Goal: Participate in discussion: Engage in conversation with other users on a specific topic

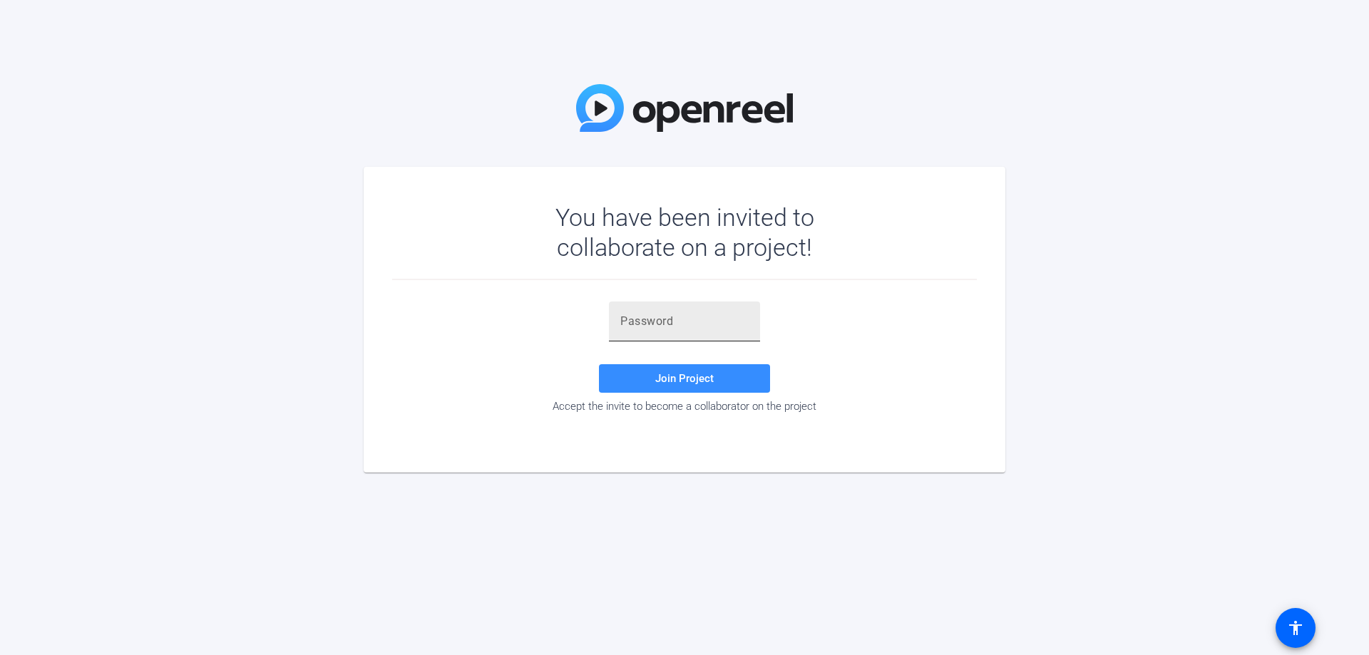
click at [647, 322] on input "text" at bounding box center [684, 321] width 128 height 17
click at [639, 316] on input "text" at bounding box center [684, 321] width 128 height 17
paste input "lsFpaw"
type input "lsFpaw"
click at [658, 393] on span at bounding box center [684, 378] width 171 height 34
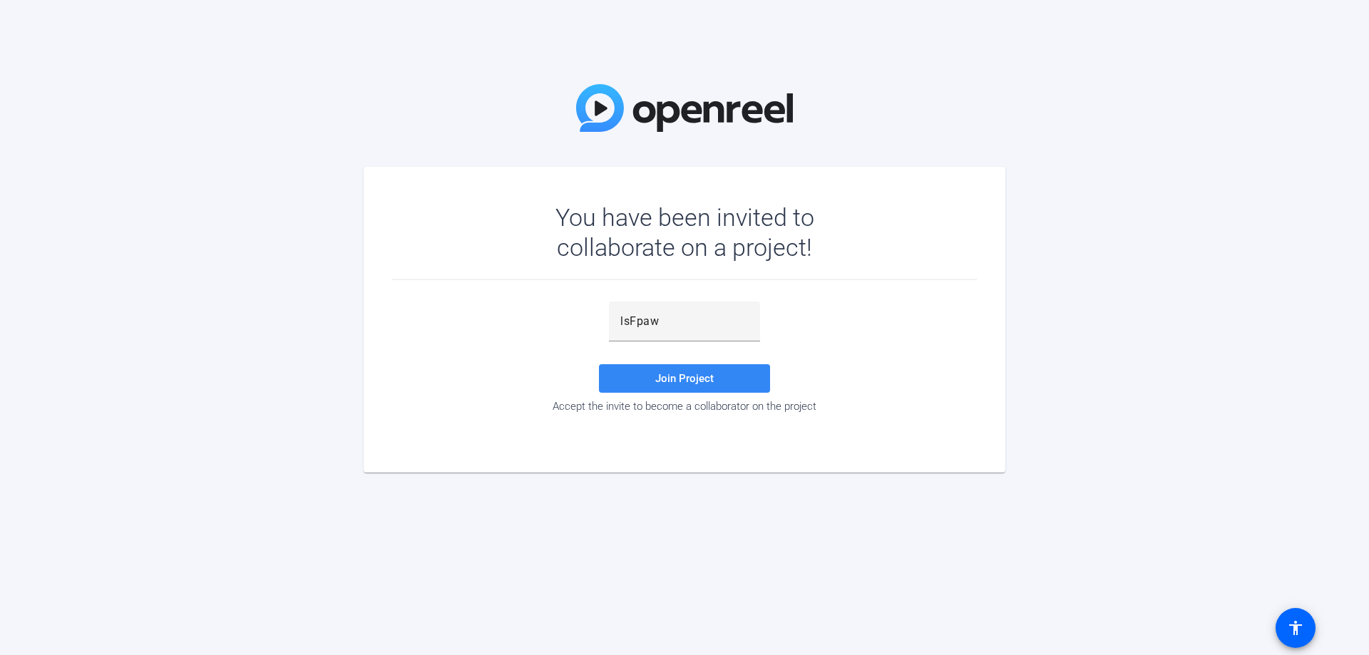
click at [733, 376] on span at bounding box center [684, 378] width 171 height 34
click at [701, 321] on input "lsFpaw" at bounding box center [684, 321] width 128 height 17
click at [614, 319] on div "lsFpaw" at bounding box center [684, 322] width 151 height 40
click at [619, 321] on div "lsFpaw" at bounding box center [684, 322] width 151 height 40
click at [650, 371] on span at bounding box center [684, 378] width 171 height 34
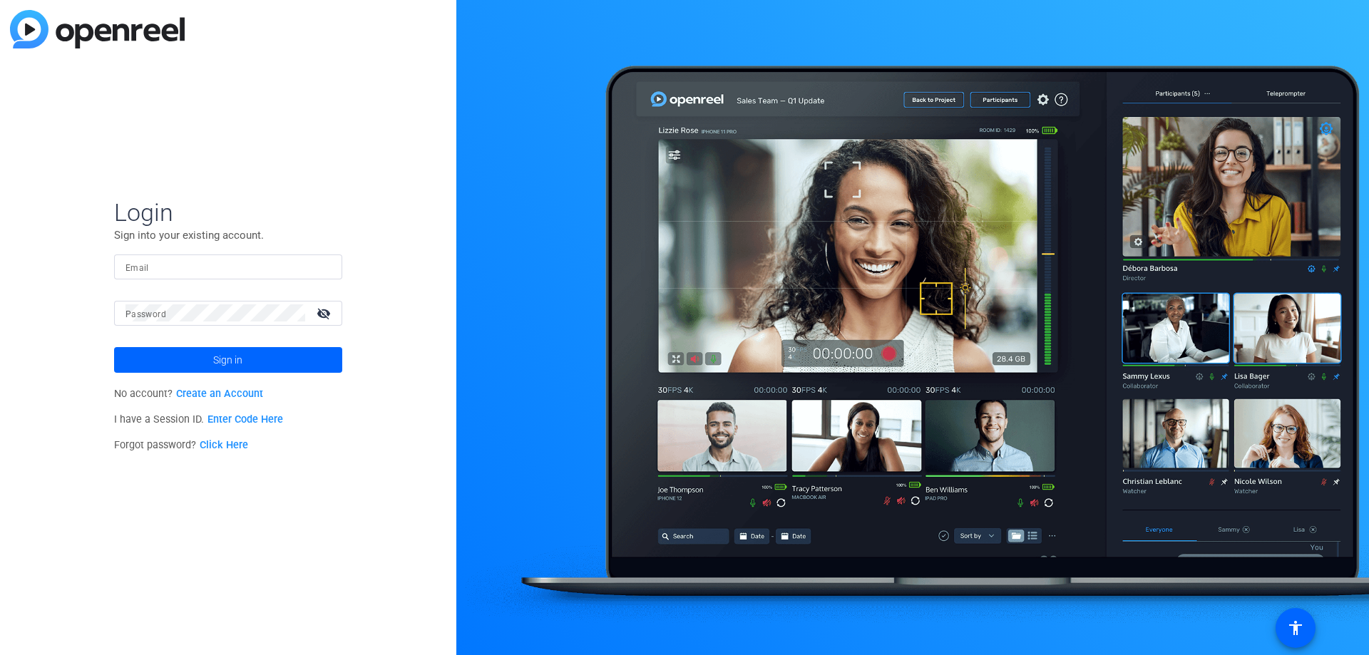
click at [203, 263] on input "Email" at bounding box center [227, 266] width 205 height 17
click at [237, 411] on p "I have a Session ID. Enter Code Here" at bounding box center [228, 420] width 228 height 26
click at [236, 423] on link "Enter Code Here" at bounding box center [245, 419] width 76 height 12
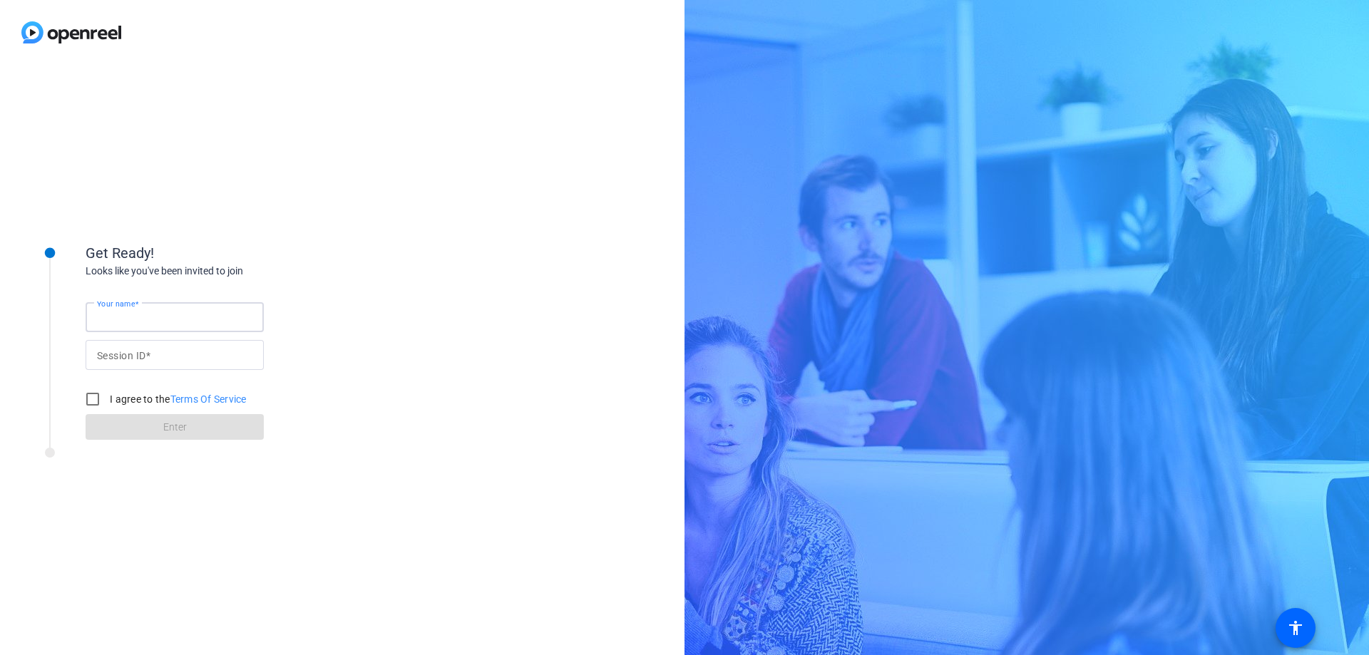
click at [163, 313] on input "Your name" at bounding box center [174, 317] width 155 height 17
click at [161, 316] on input "[PERSON_NAME]" at bounding box center [174, 317] width 155 height 17
type input "[PERSON_NAME]"
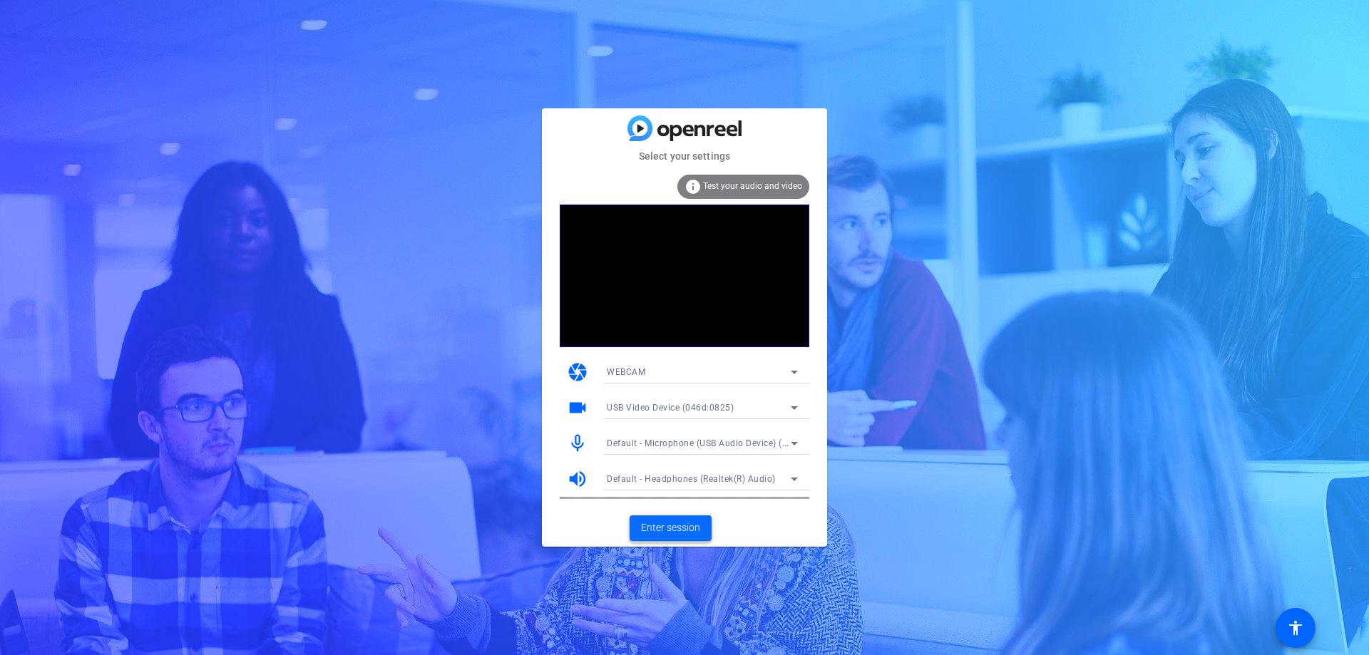
click at [675, 530] on span "Enter session" at bounding box center [670, 527] width 59 height 15
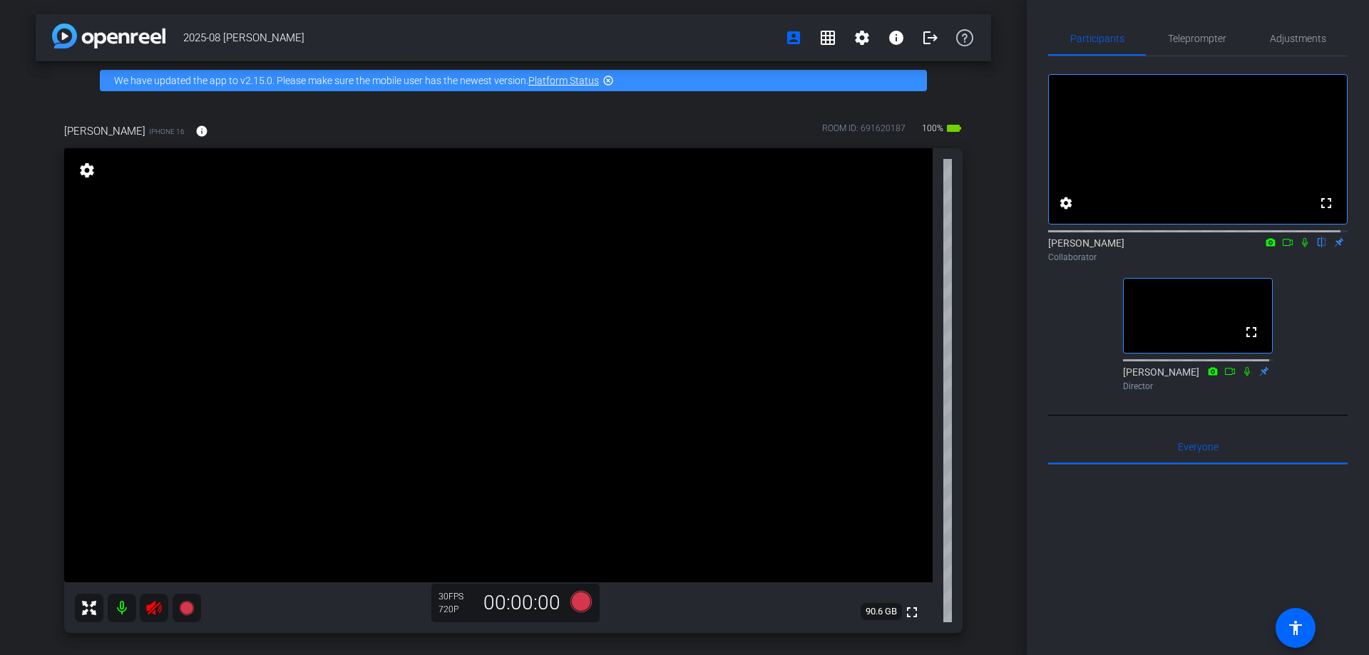
click at [149, 612] on icon at bounding box center [153, 608] width 15 height 14
click at [819, 35] on mat-icon "grid_on" at bounding box center [827, 37] width 17 height 17
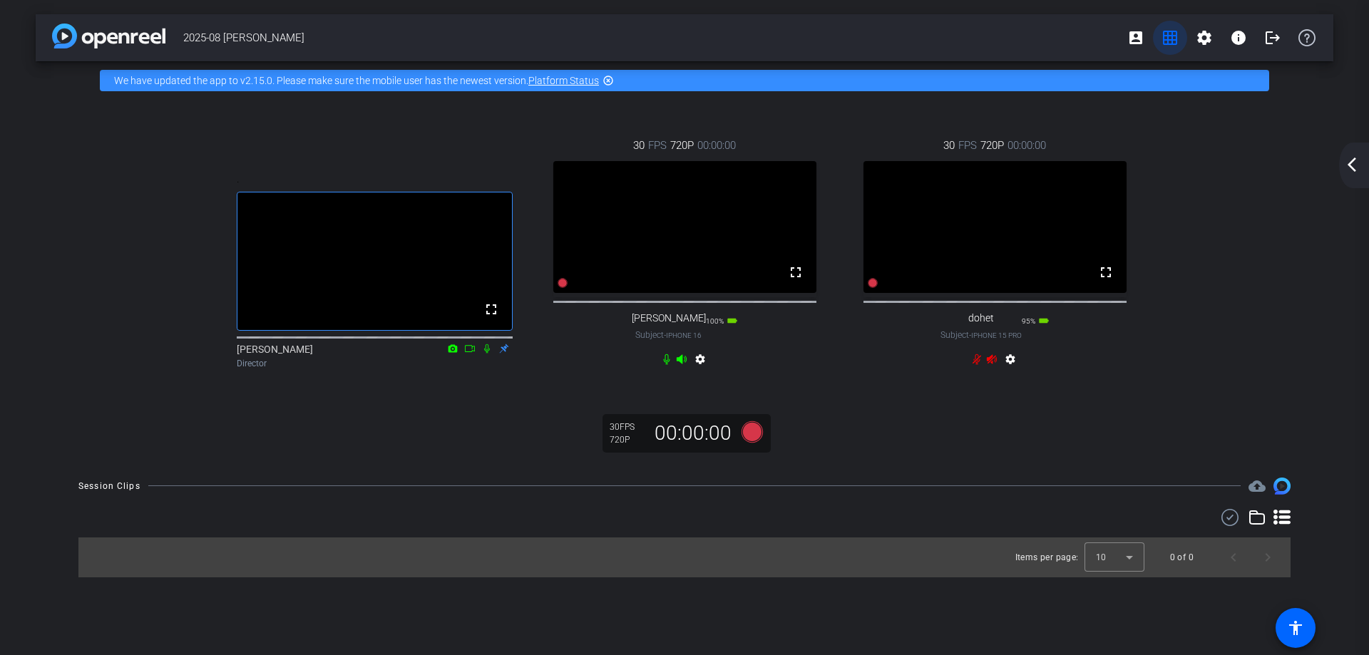
click at [1173, 34] on mat-icon "grid_on" at bounding box center [1169, 37] width 17 height 17
click at [1140, 36] on mat-icon "account_box" at bounding box center [1135, 37] width 17 height 17
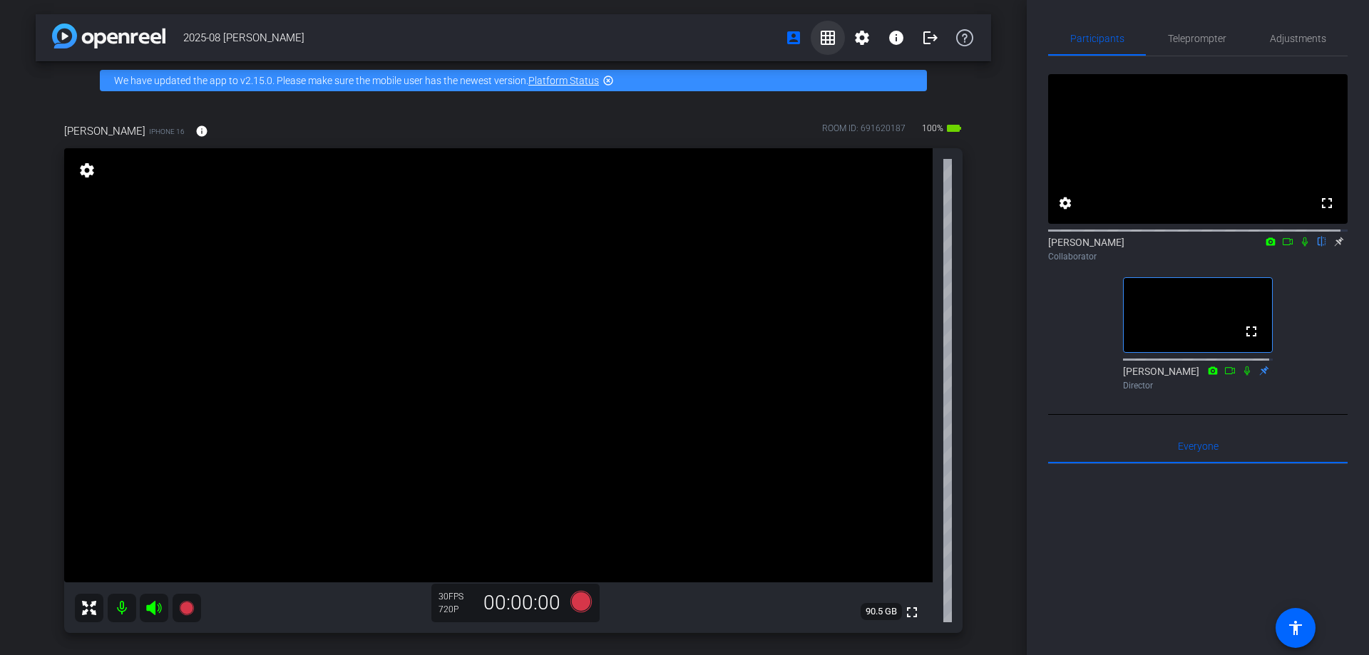
click at [819, 35] on mat-icon "grid_on" at bounding box center [827, 37] width 17 height 17
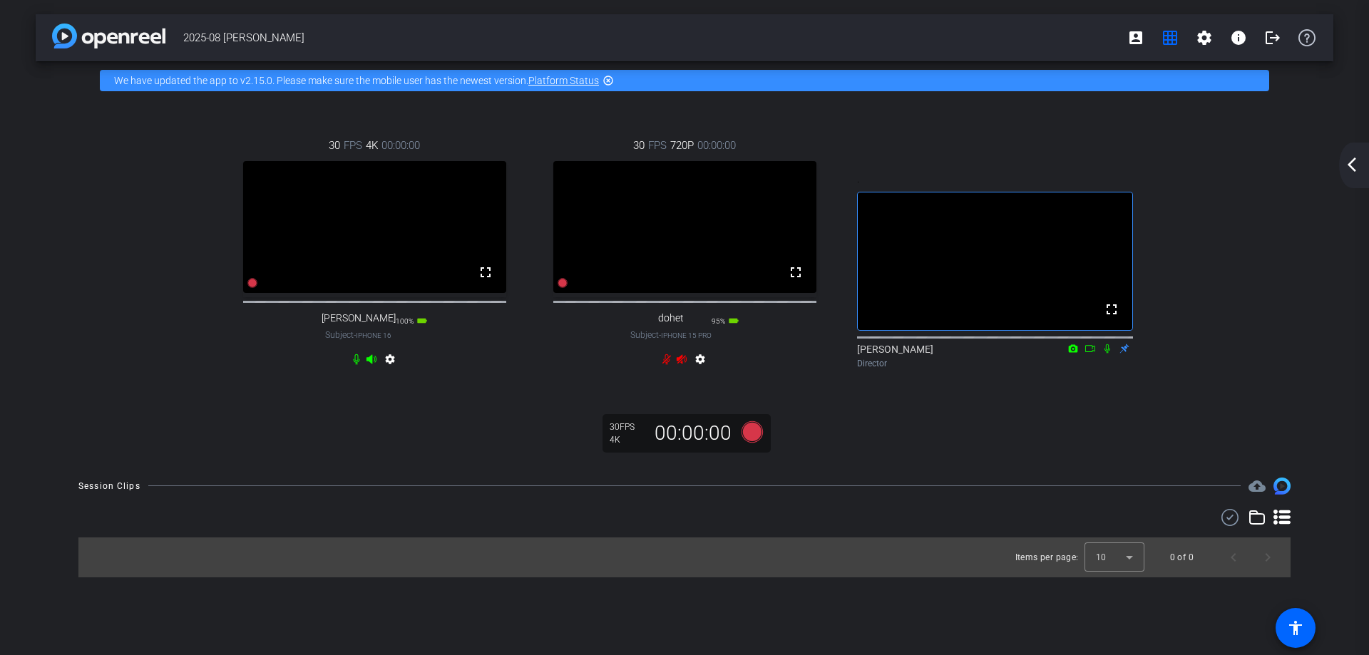
drag, startPoint x: 377, startPoint y: 211, endPoint x: 1056, endPoint y: 393, distance: 702.7
drag, startPoint x: 244, startPoint y: 305, endPoint x: 136, endPoint y: 307, distance: 108.4
drag, startPoint x: 959, startPoint y: 265, endPoint x: 1101, endPoint y: 252, distance: 142.4
click at [1121, 30] on span at bounding box center [1135, 38] width 34 height 34
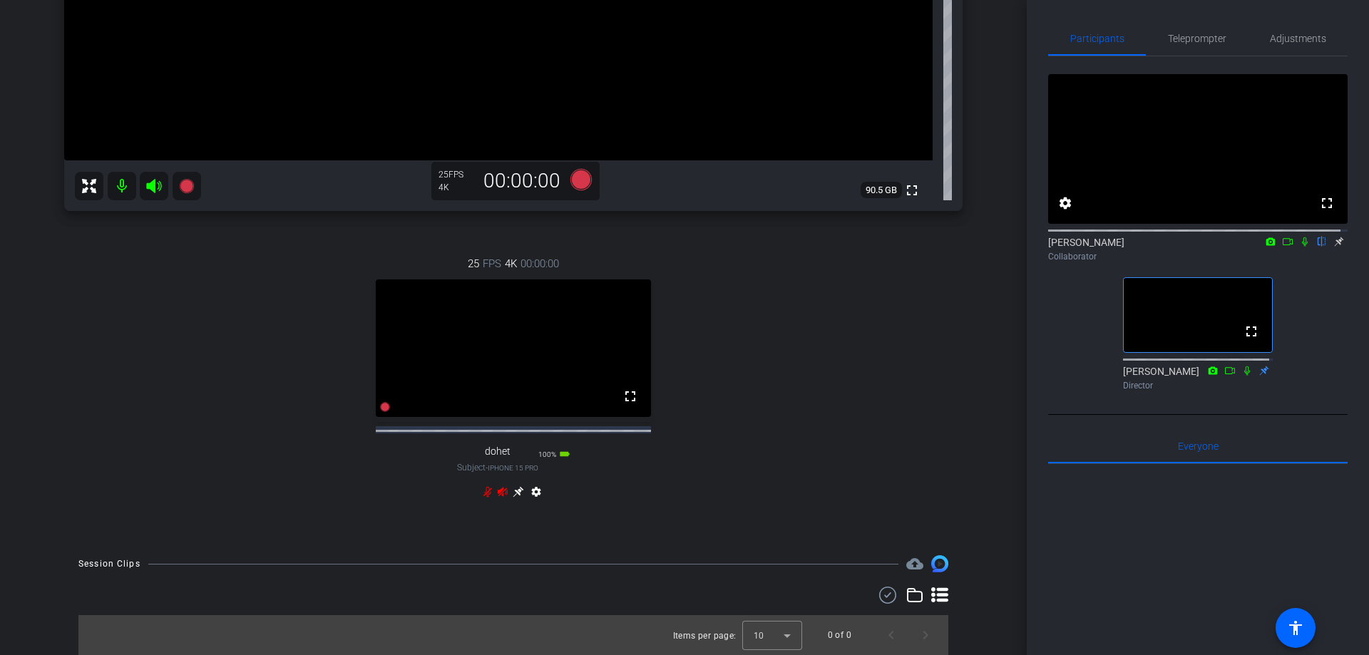
scroll to position [364, 0]
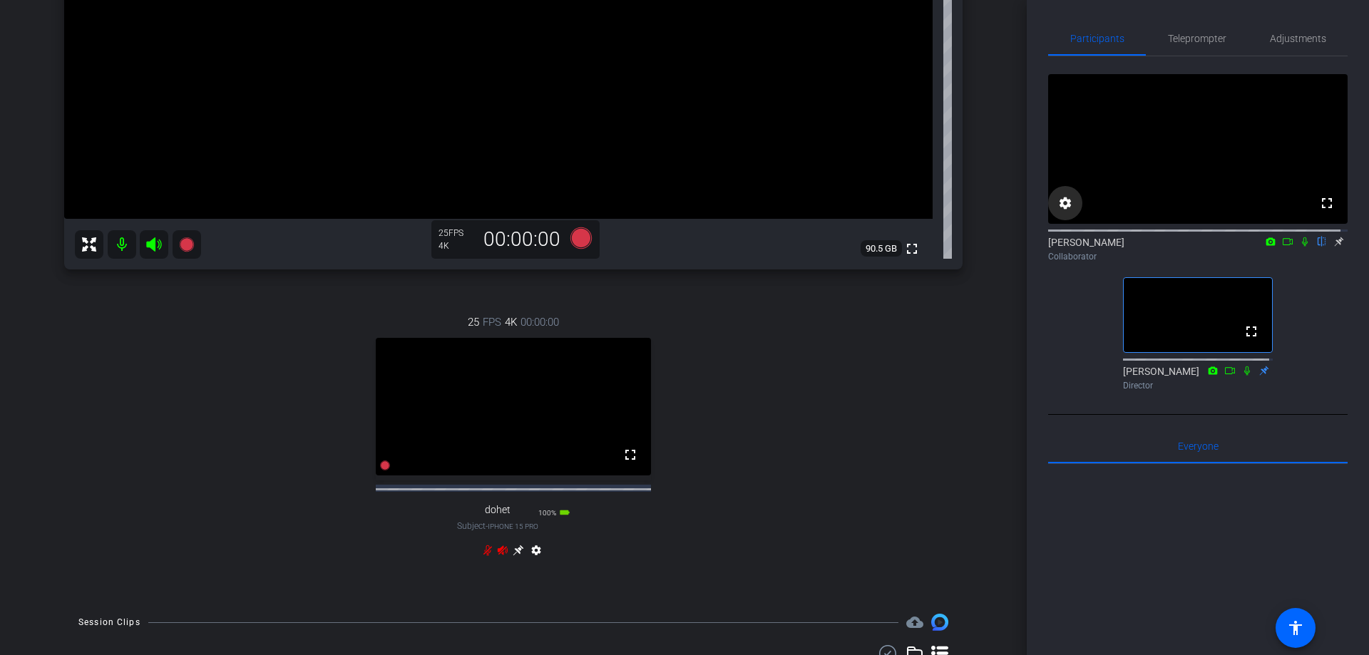
click at [1071, 212] on mat-icon "settings" at bounding box center [1064, 203] width 17 height 17
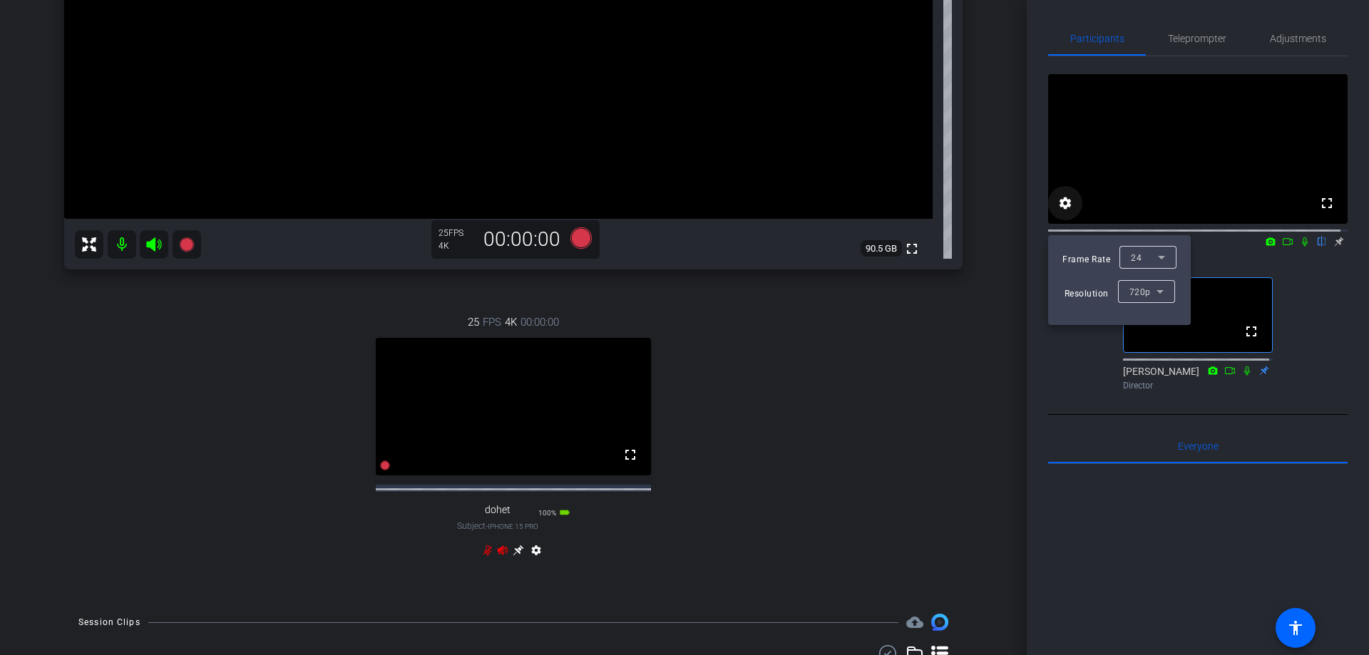
click at [1071, 215] on div at bounding box center [684, 327] width 1369 height 655
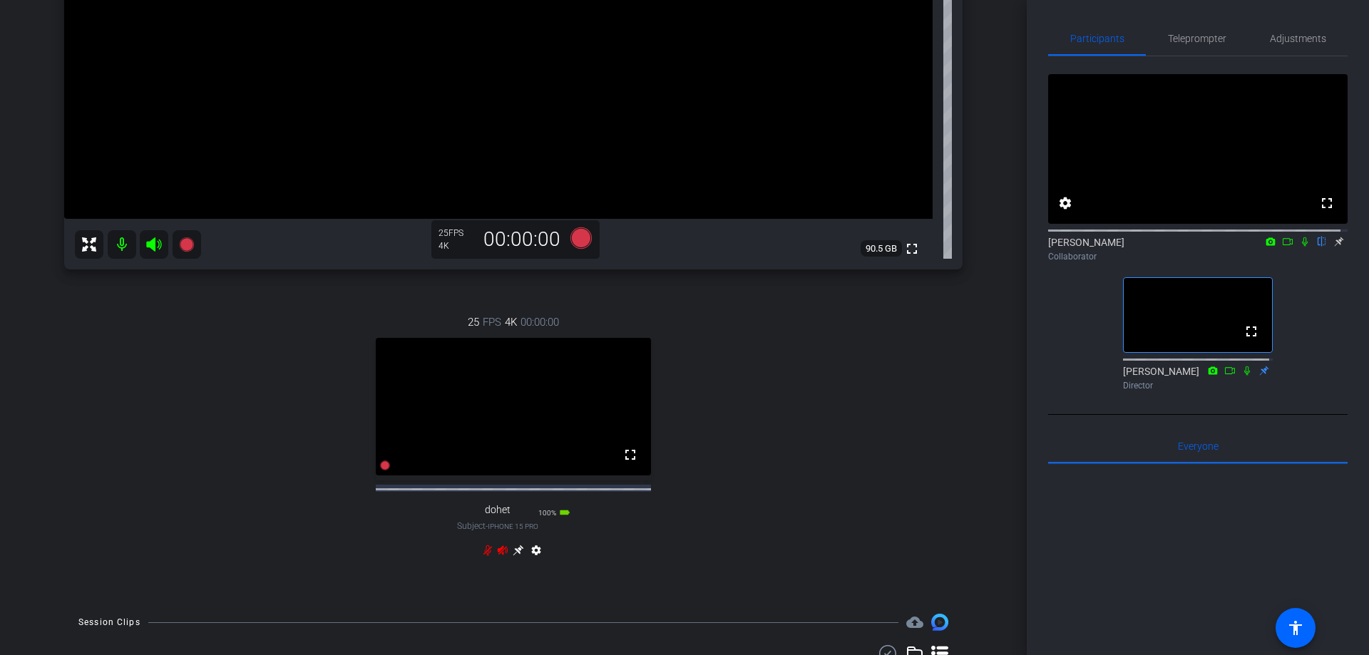
click at [1332, 254] on div "[PERSON_NAME] flip Collaborator" at bounding box center [1197, 249] width 299 height 28
click at [1071, 212] on mat-icon "settings" at bounding box center [1064, 203] width 17 height 17
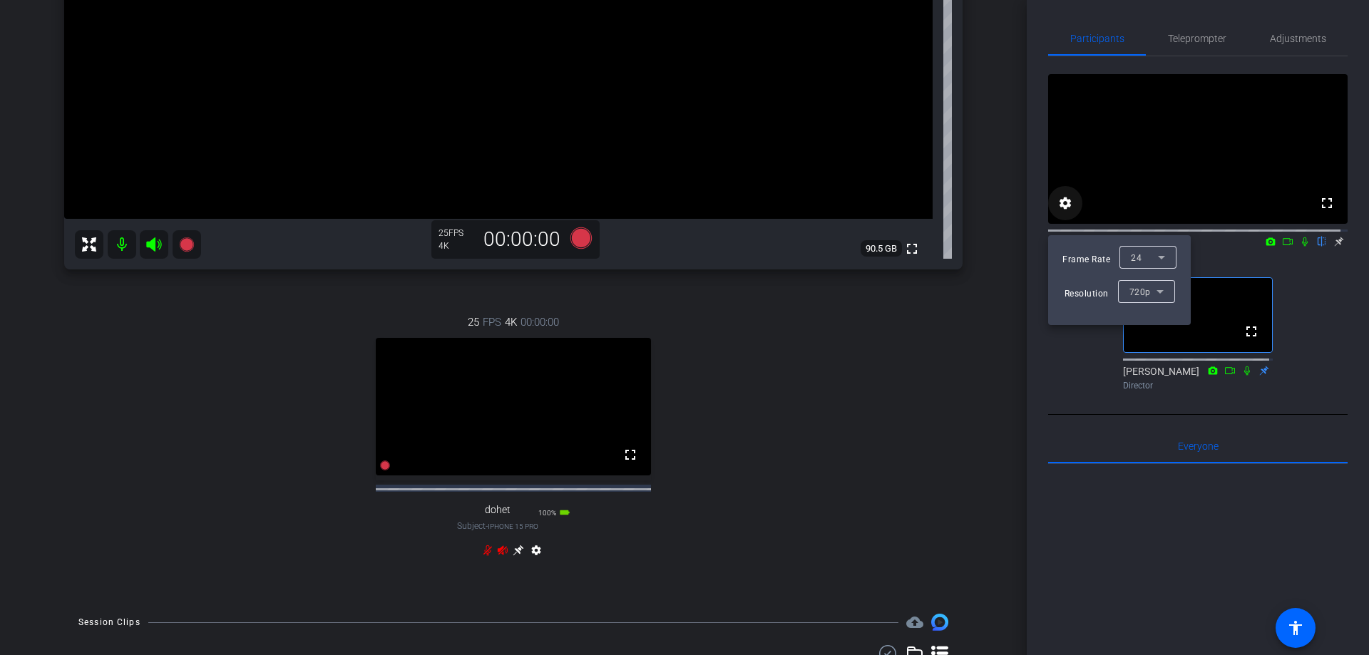
click at [1071, 216] on div at bounding box center [684, 327] width 1369 height 655
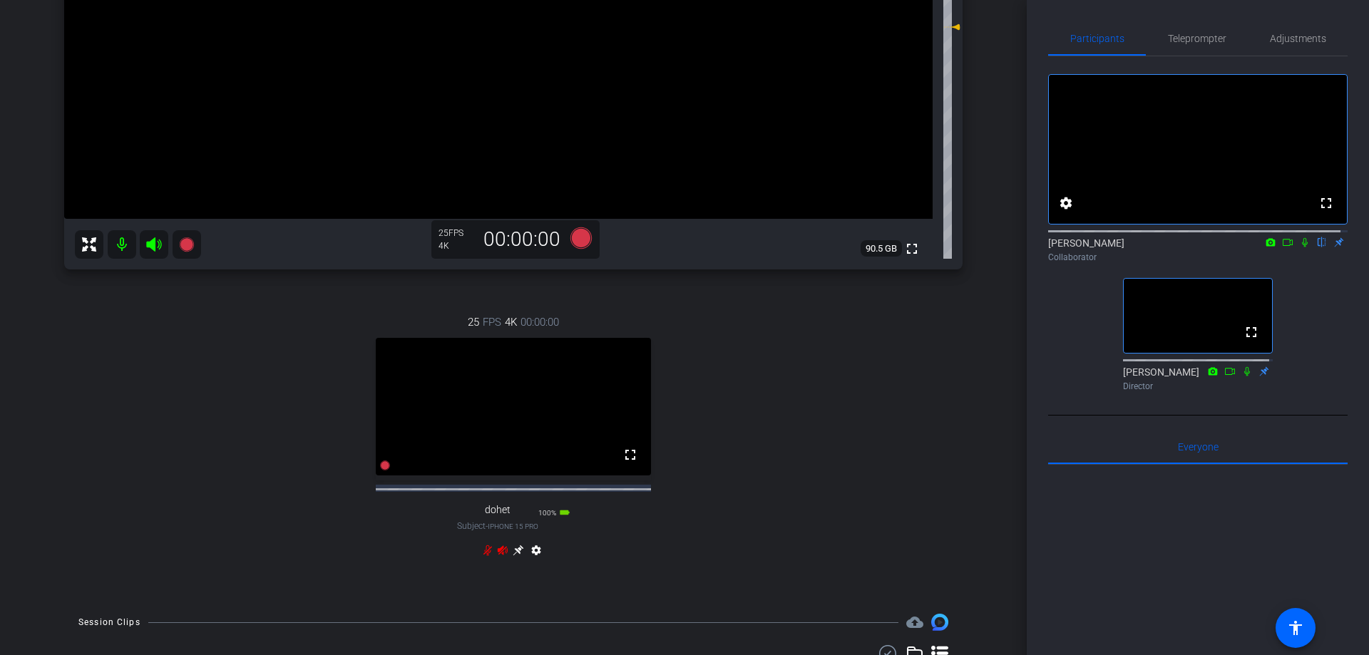
click at [1302, 247] on icon at bounding box center [1305, 242] width 6 height 9
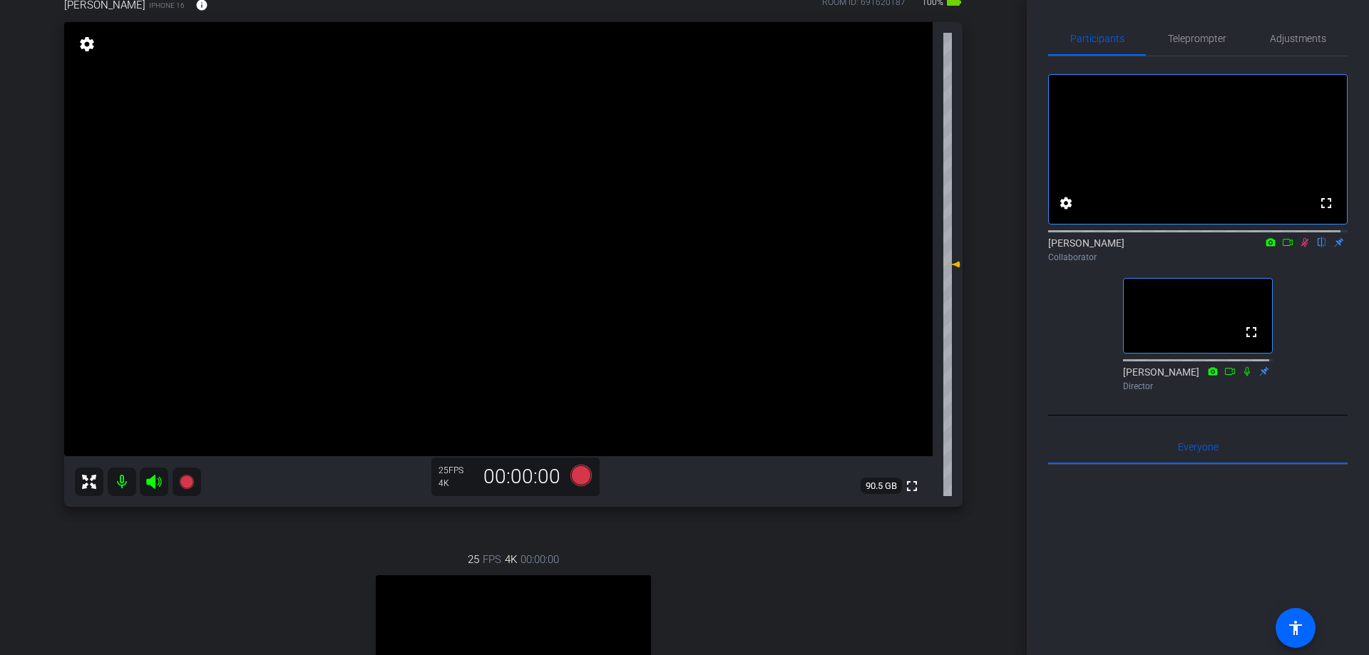
scroll to position [78, 0]
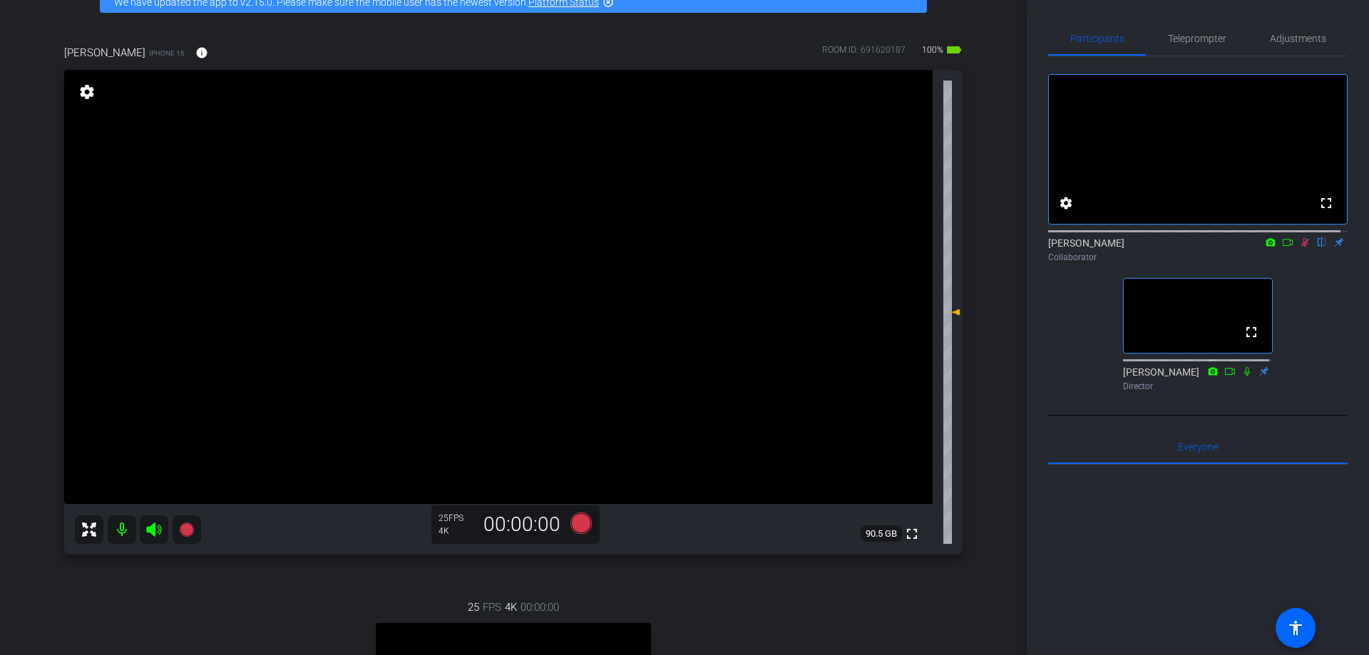
click at [1299, 247] on icon at bounding box center [1304, 242] width 11 height 10
click at [1301, 45] on span "Adjustments" at bounding box center [1297, 38] width 56 height 34
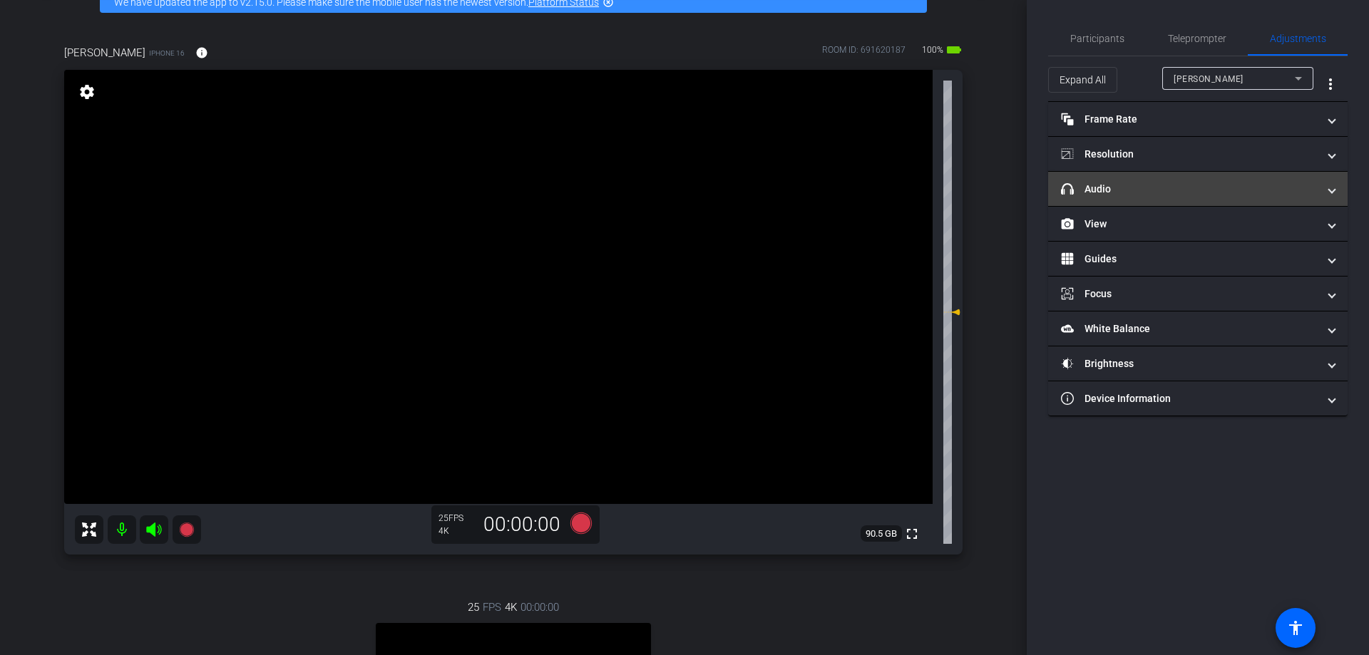
click at [1123, 201] on mat-expansion-panel-header "headphone icon Audio" at bounding box center [1197, 189] width 299 height 34
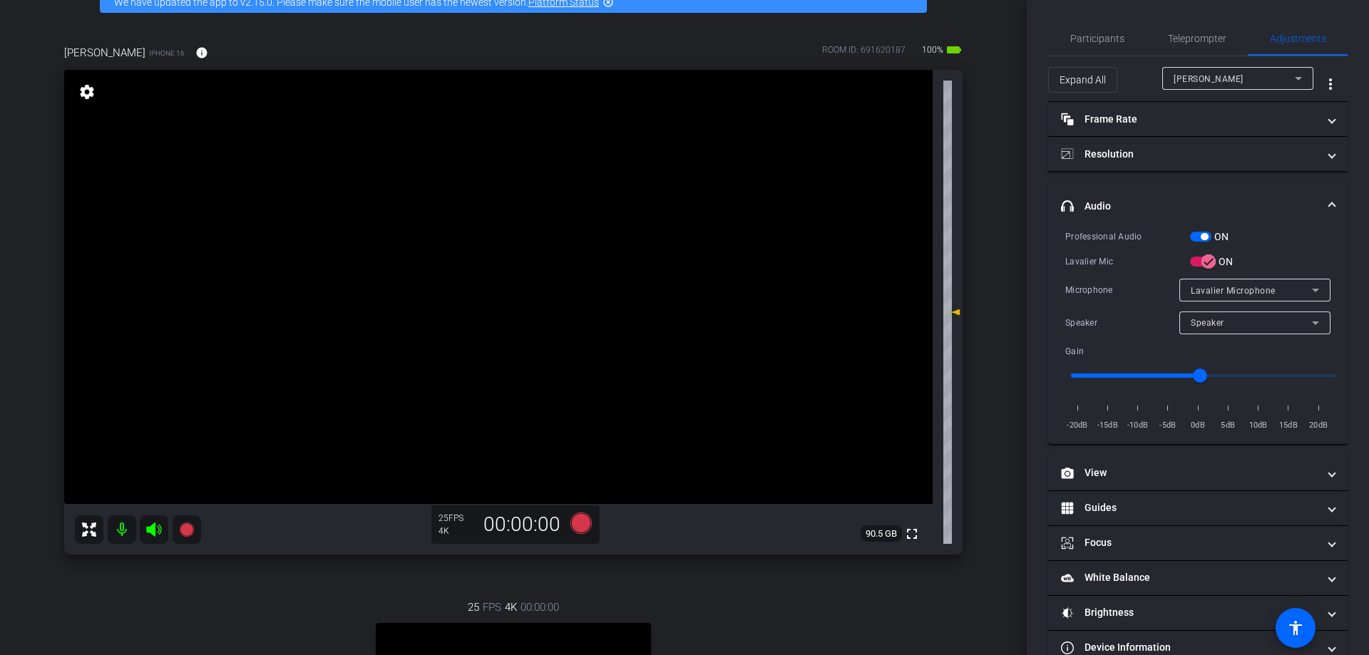
click at [1308, 292] on icon at bounding box center [1315, 290] width 17 height 17
click at [1308, 292] on div at bounding box center [684, 327] width 1369 height 655
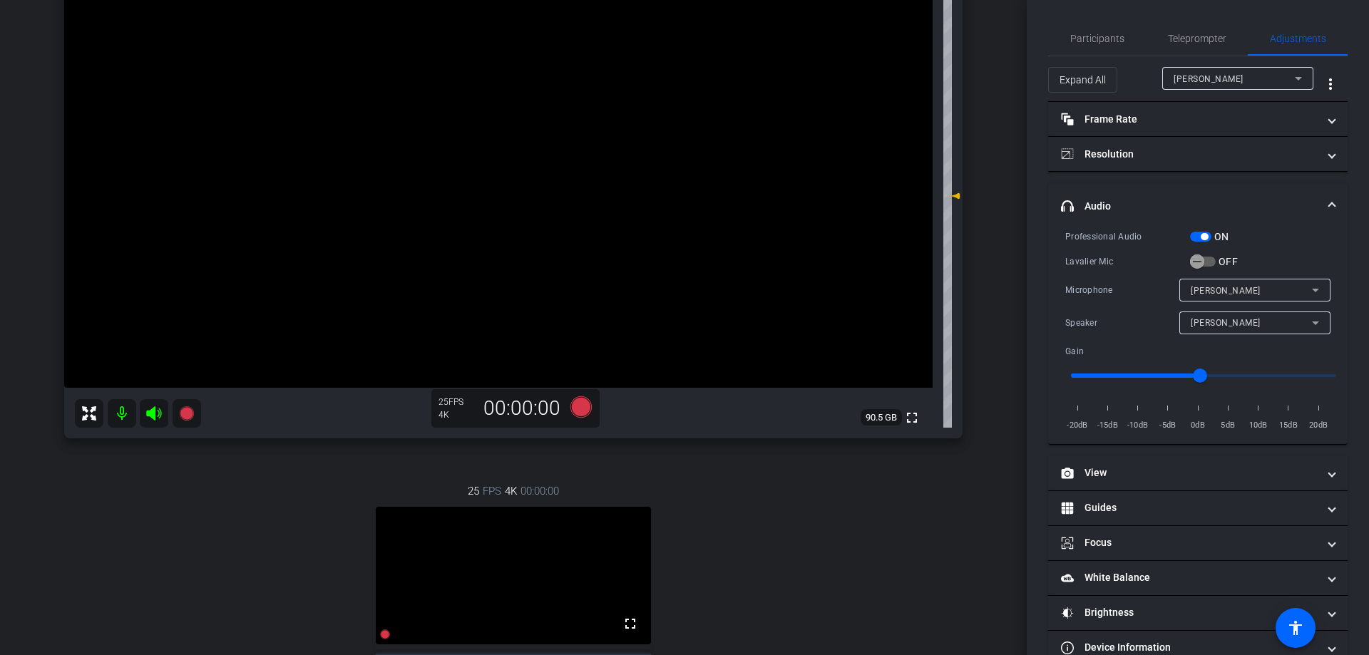
scroll to position [182, 0]
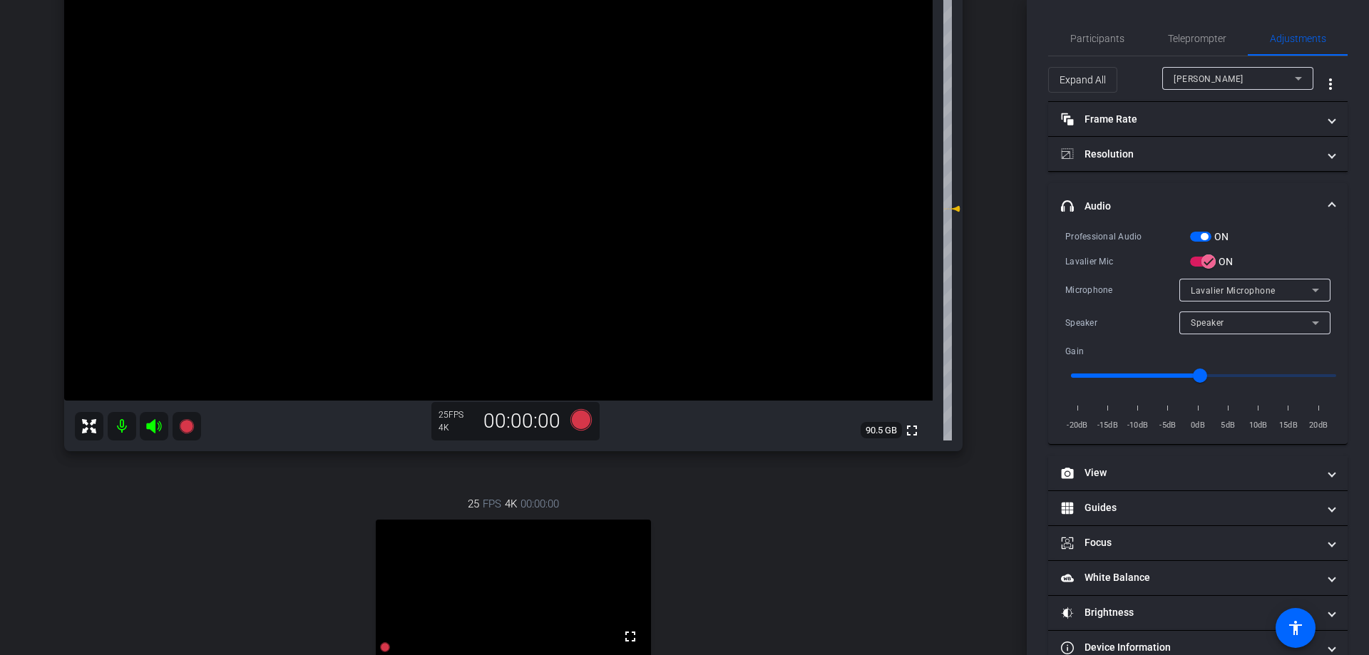
click at [1307, 321] on icon at bounding box center [1315, 322] width 17 height 17
click at [1301, 321] on div at bounding box center [684, 327] width 1369 height 655
click at [1078, 35] on span "Participants" at bounding box center [1097, 39] width 54 height 10
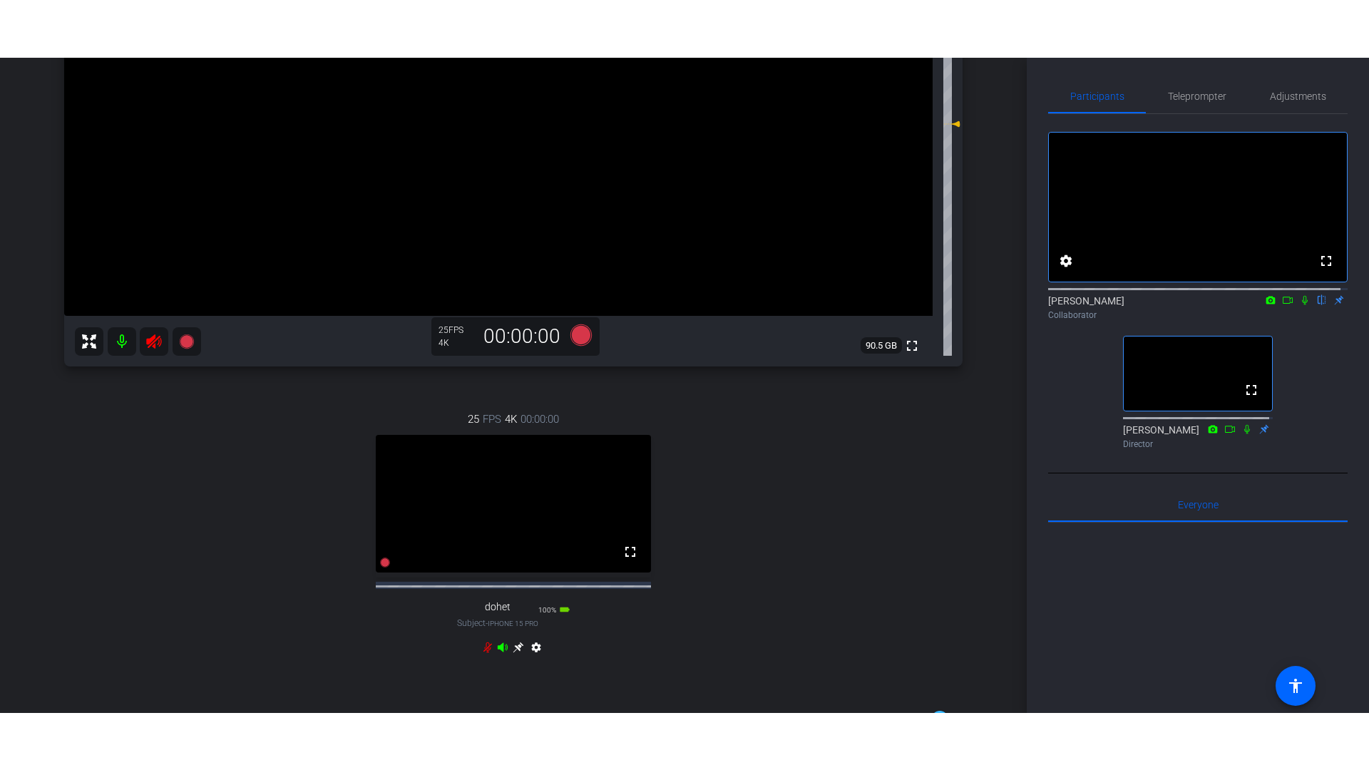
scroll to position [253, 0]
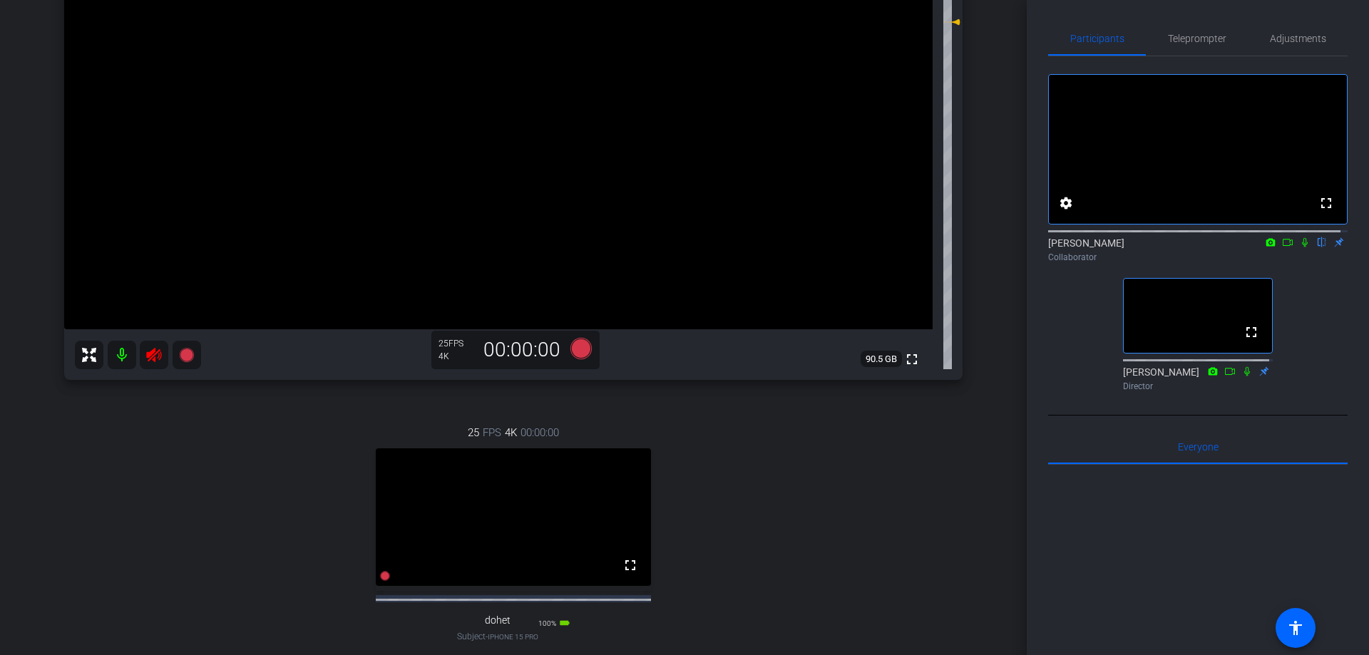
drag, startPoint x: 626, startPoint y: 581, endPoint x: 627, endPoint y: 667, distance: 86.3
click at [627, 574] on mat-icon "fullscreen" at bounding box center [630, 565] width 17 height 17
click at [622, 574] on mat-icon "fullscreen" at bounding box center [630, 565] width 17 height 17
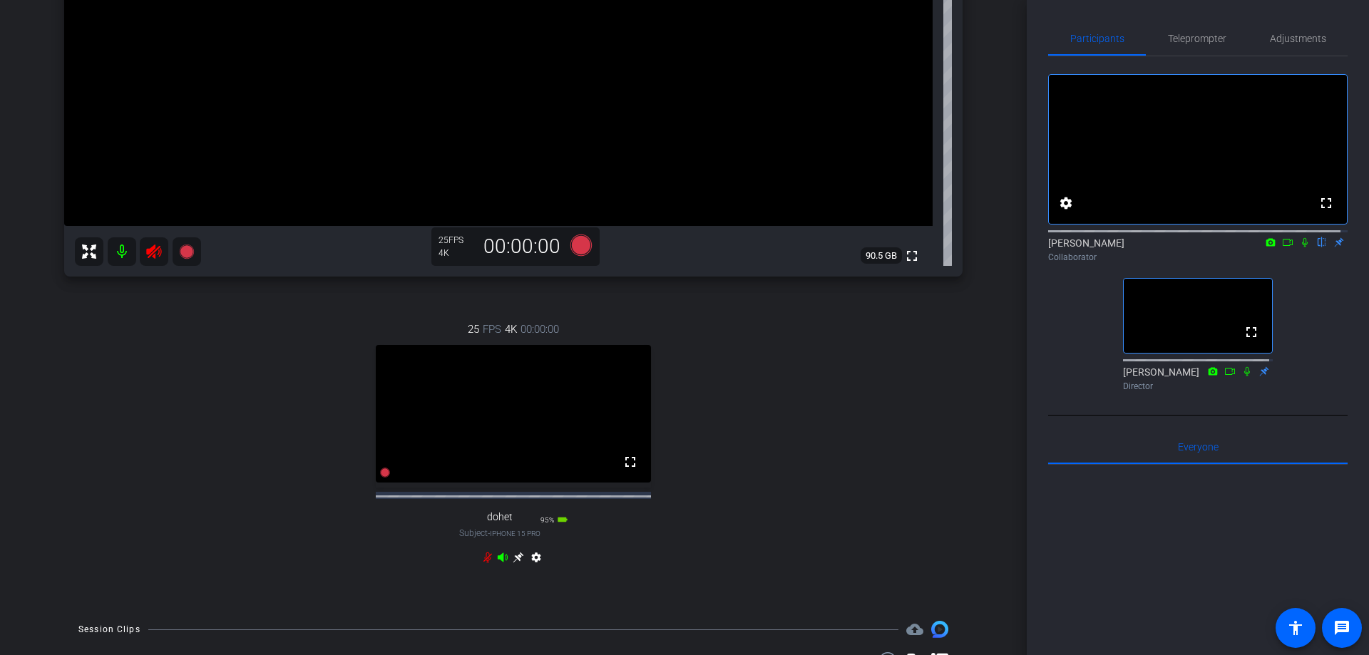
scroll to position [0, 0]
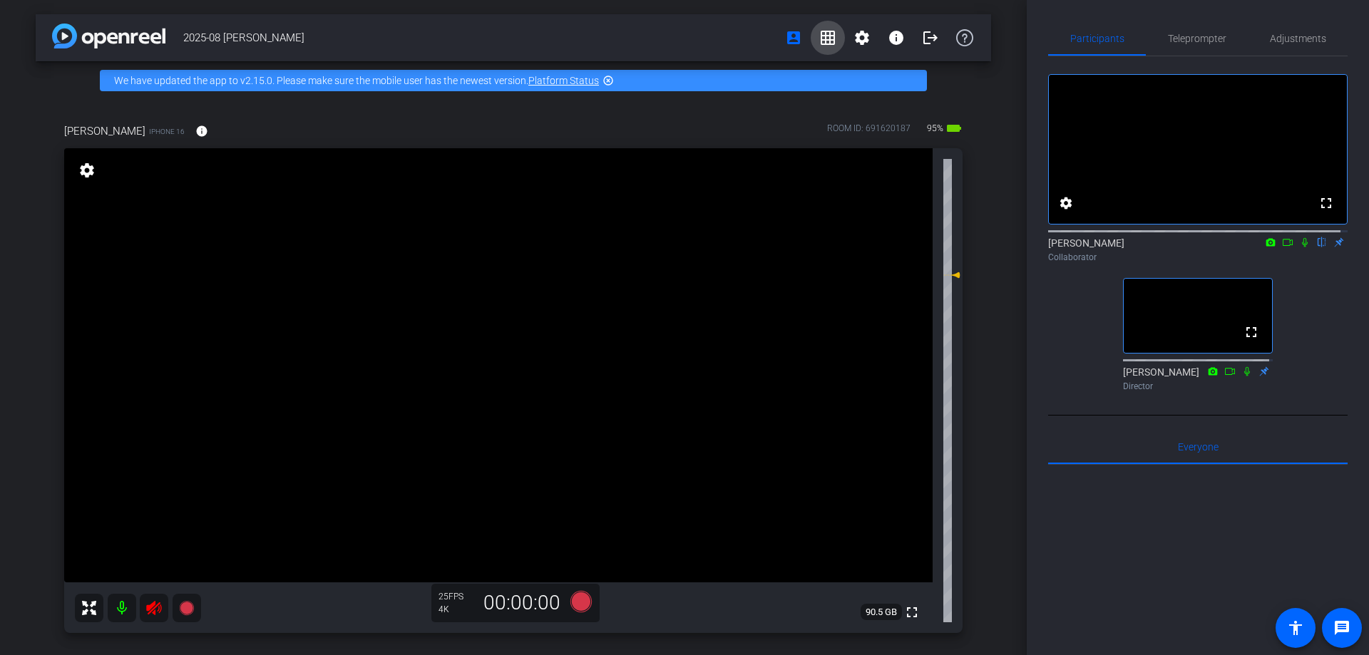
click at [818, 27] on span at bounding box center [827, 38] width 34 height 34
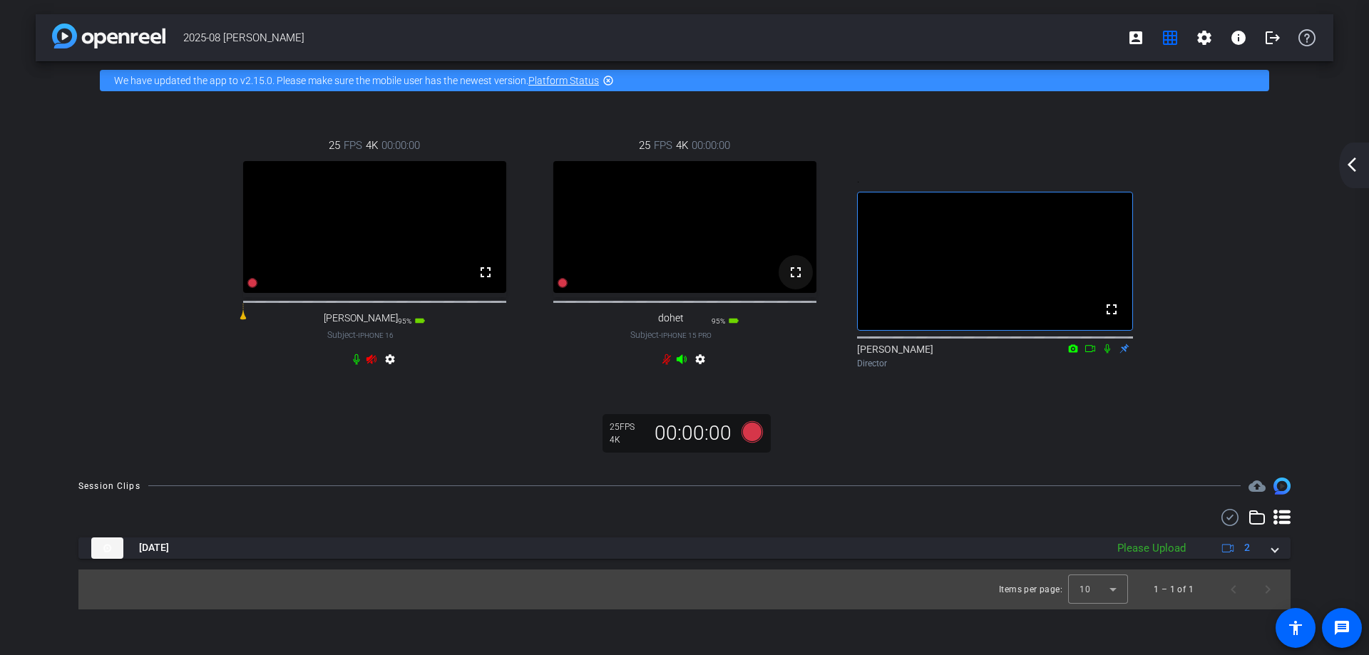
click at [799, 289] on span at bounding box center [795, 272] width 34 height 34
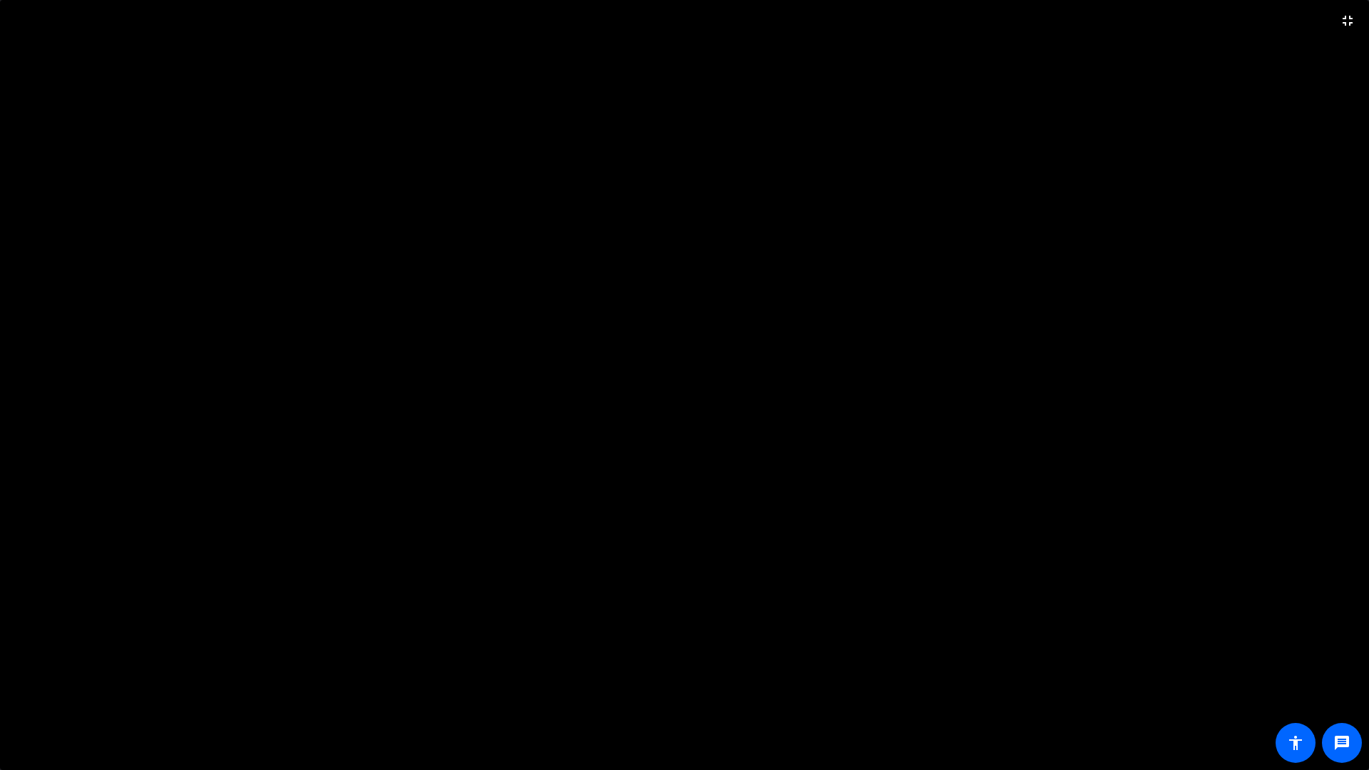
click at [872, 41] on video at bounding box center [684, 385] width 1369 height 770
click at [856, 185] on video at bounding box center [684, 385] width 1369 height 770
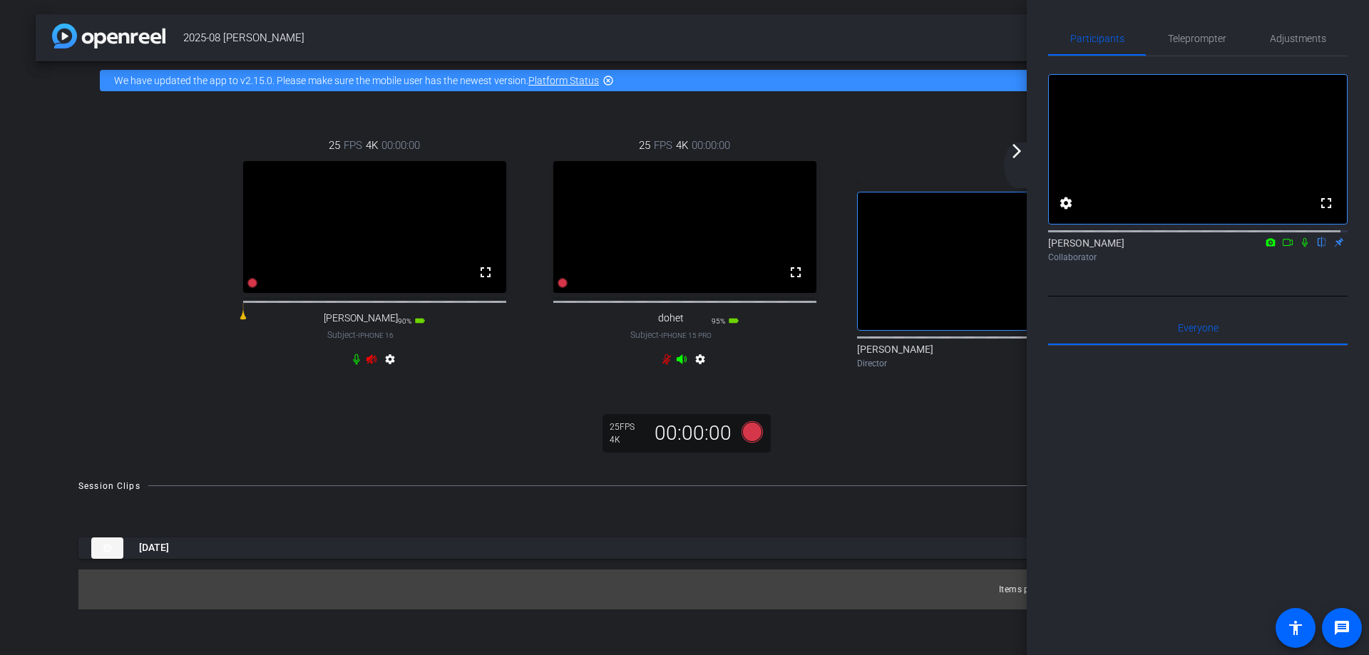
click at [793, 281] on mat-icon "fullscreen" at bounding box center [795, 272] width 17 height 17
click at [485, 281] on mat-icon "fullscreen" at bounding box center [485, 272] width 17 height 17
click at [796, 361] on div "25 FPS 4K 00:00:00 fullscreen dohet Subject - iPhone 15 Pro 90% battery_std set…" at bounding box center [685, 254] width 310 height 280
click at [1014, 150] on mat-icon "arrow_forward_ios" at bounding box center [1016, 151] width 17 height 17
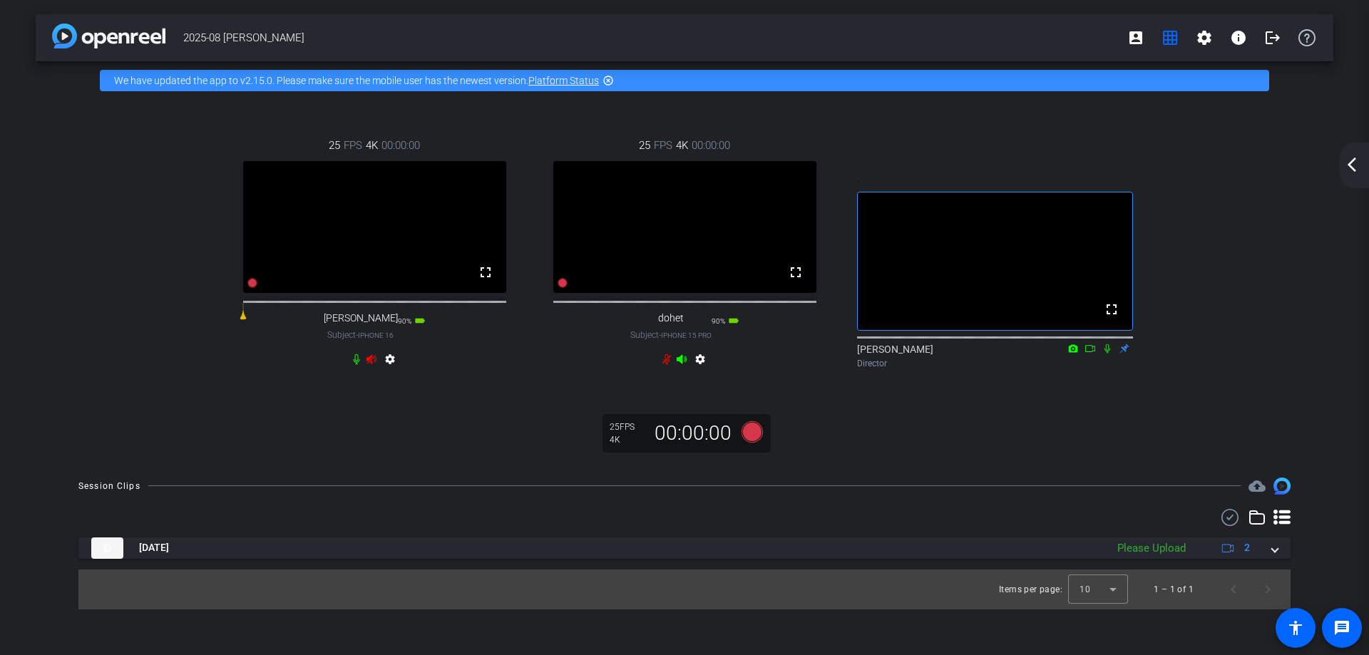
click at [1108, 354] on icon at bounding box center [1106, 349] width 11 height 10
click at [1108, 353] on icon at bounding box center [1107, 348] width 8 height 9
click at [1107, 354] on icon at bounding box center [1106, 349] width 11 height 10
click at [1105, 354] on icon at bounding box center [1106, 349] width 11 height 10
click at [1106, 353] on icon at bounding box center [1107, 348] width 8 height 9
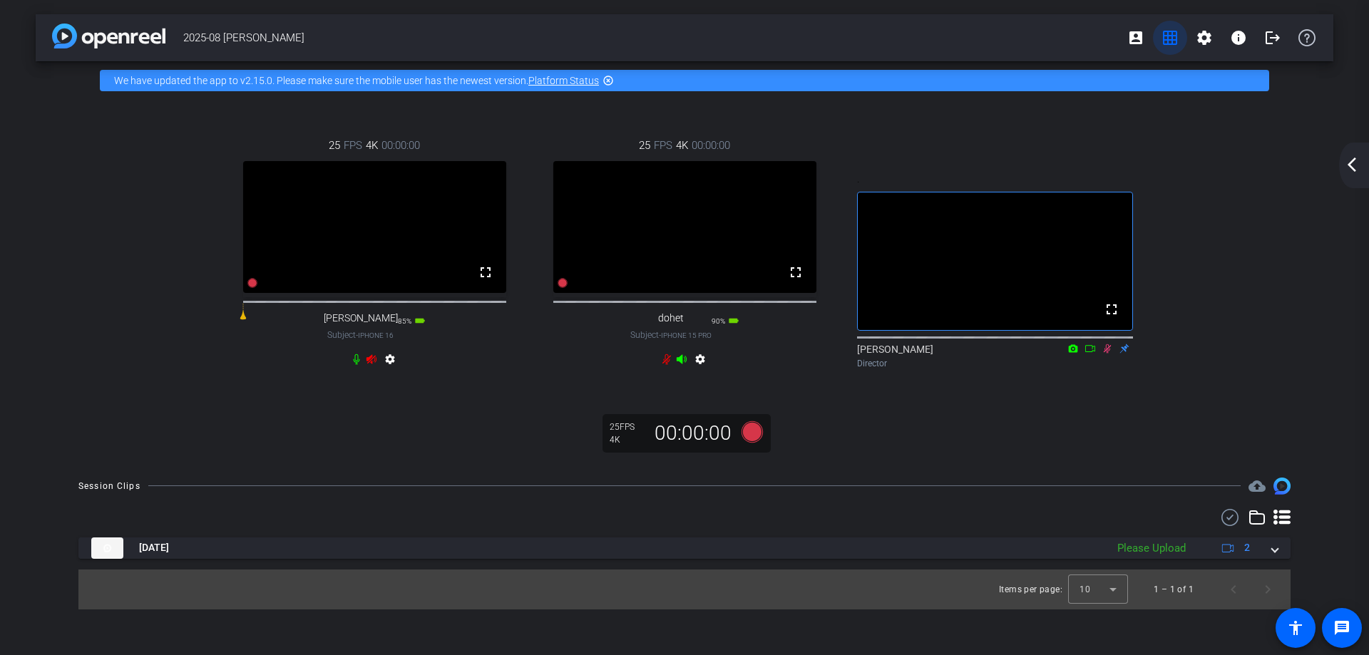
click at [1171, 34] on mat-icon "grid_on" at bounding box center [1169, 37] width 17 height 17
click at [1142, 34] on mat-icon "account_box" at bounding box center [1135, 37] width 17 height 17
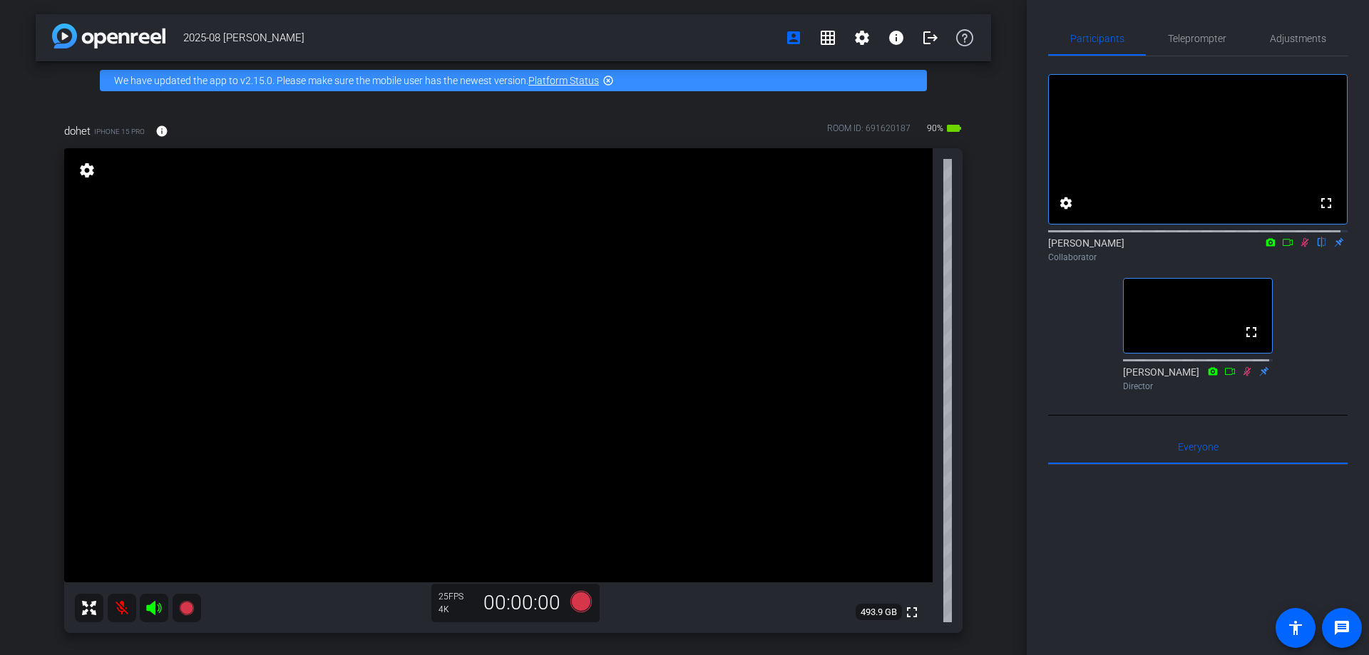
click at [1299, 247] on icon at bounding box center [1304, 242] width 11 height 10
click at [1241, 376] on icon at bounding box center [1246, 371] width 11 height 10
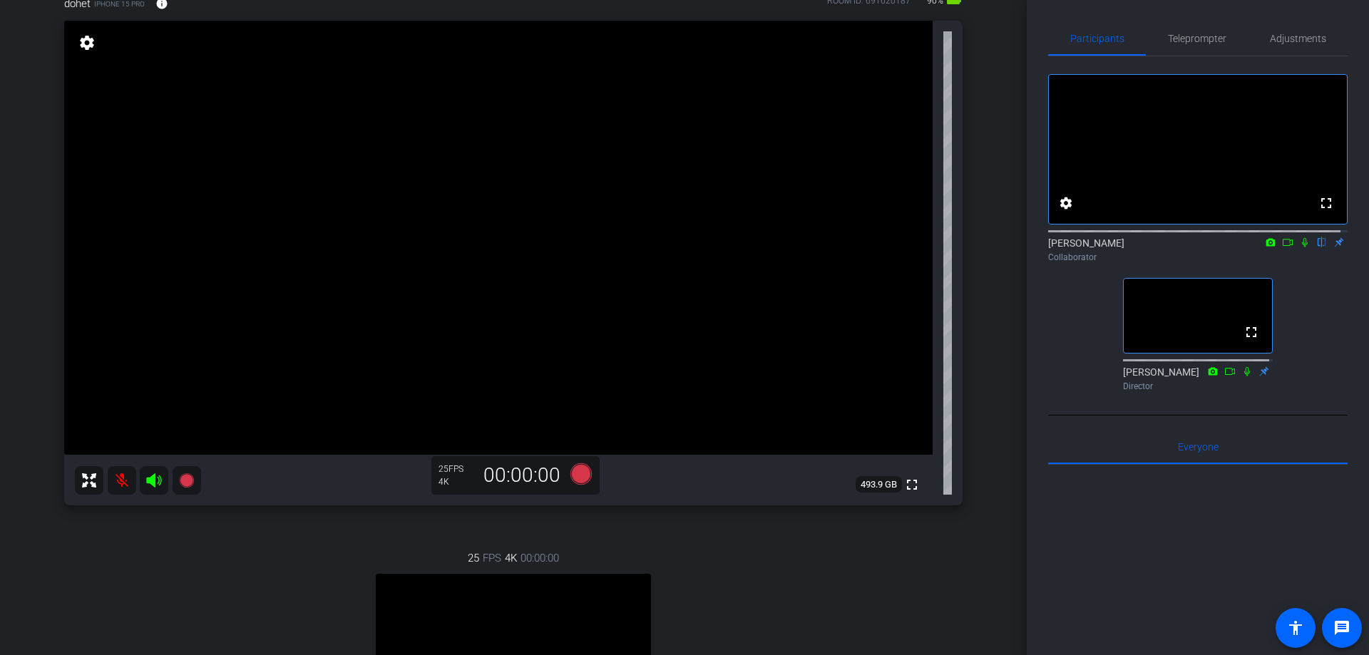
scroll to position [71, 0]
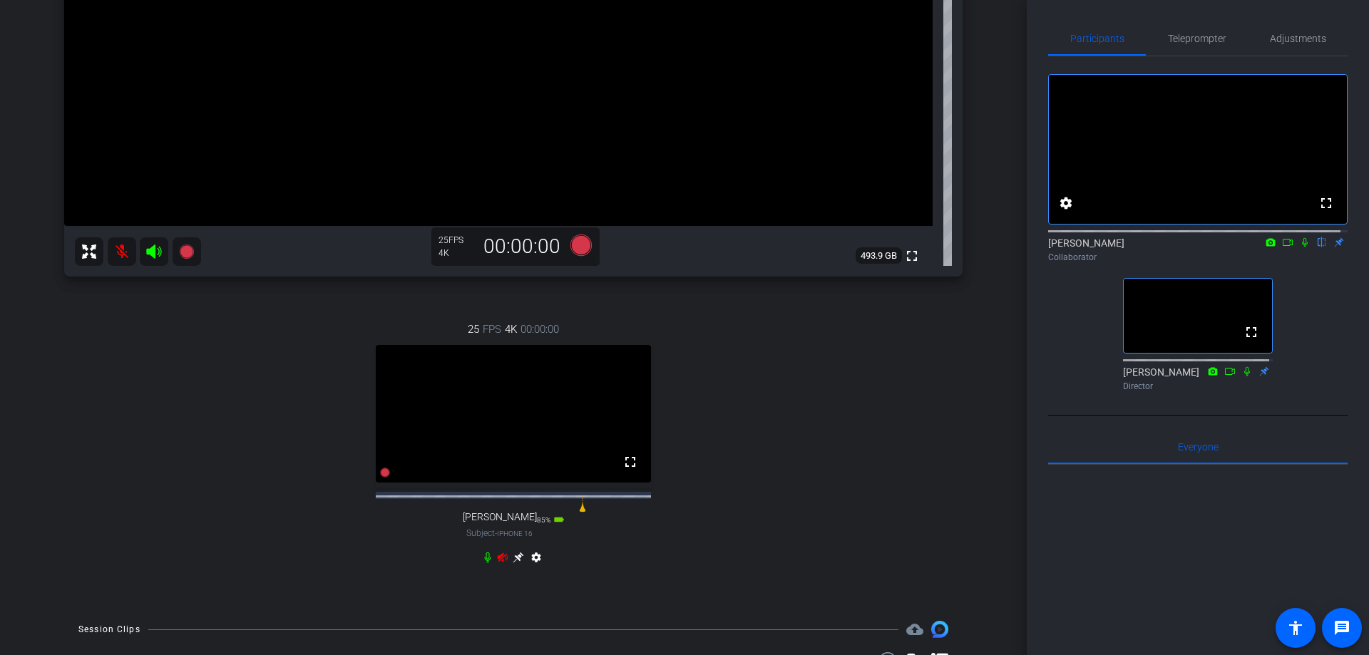
drag, startPoint x: 636, startPoint y: 483, endPoint x: 635, endPoint y: 568, distance: 85.5
click at [635, 479] on span at bounding box center [630, 462] width 34 height 34
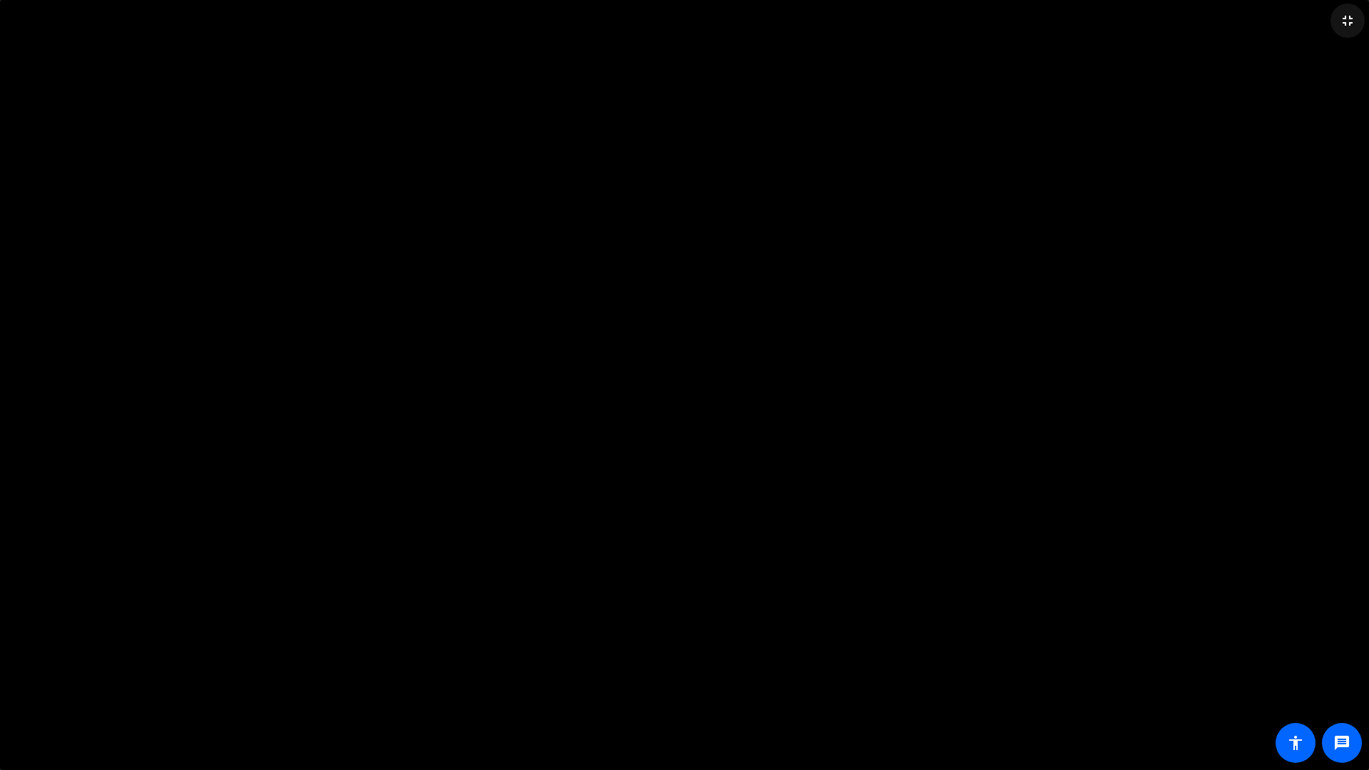
click at [1349, 16] on mat-icon "fullscreen_exit" at bounding box center [1347, 20] width 17 height 17
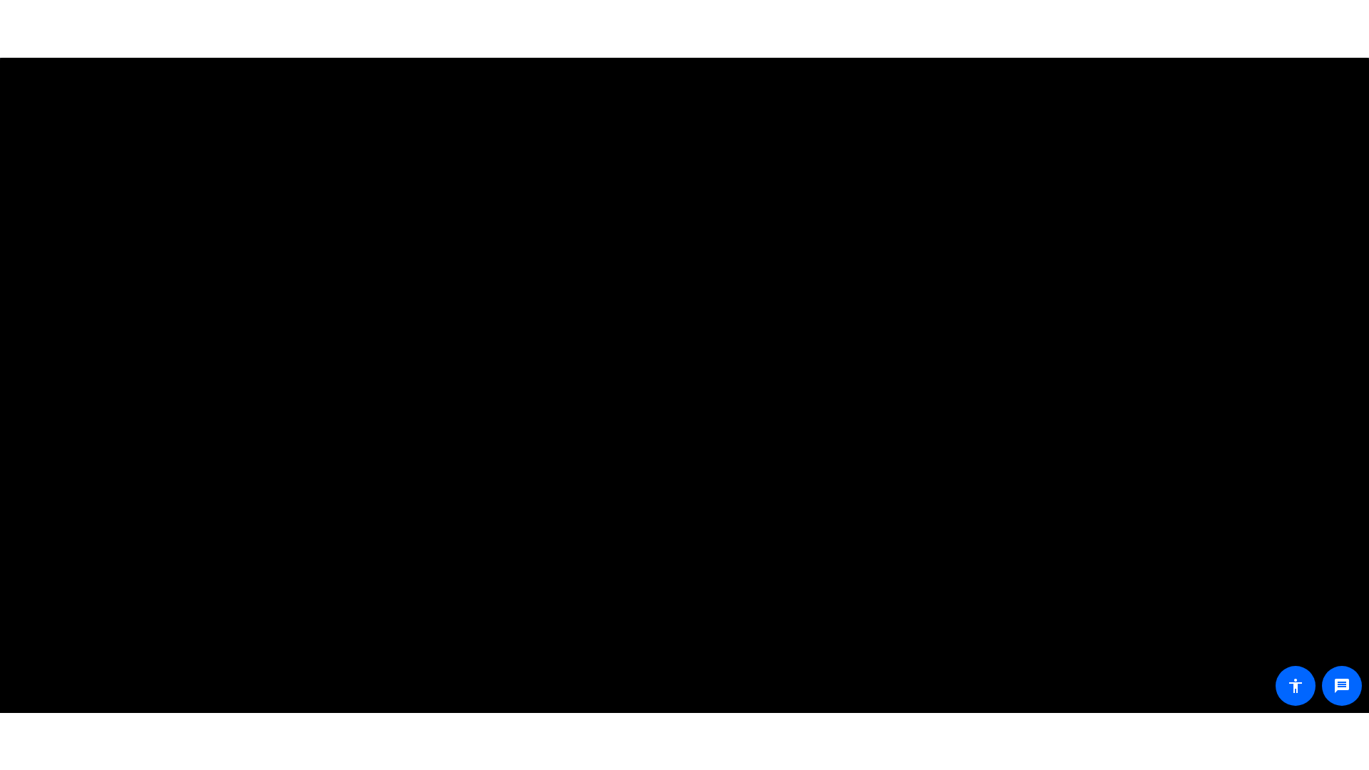
scroll to position [428, 0]
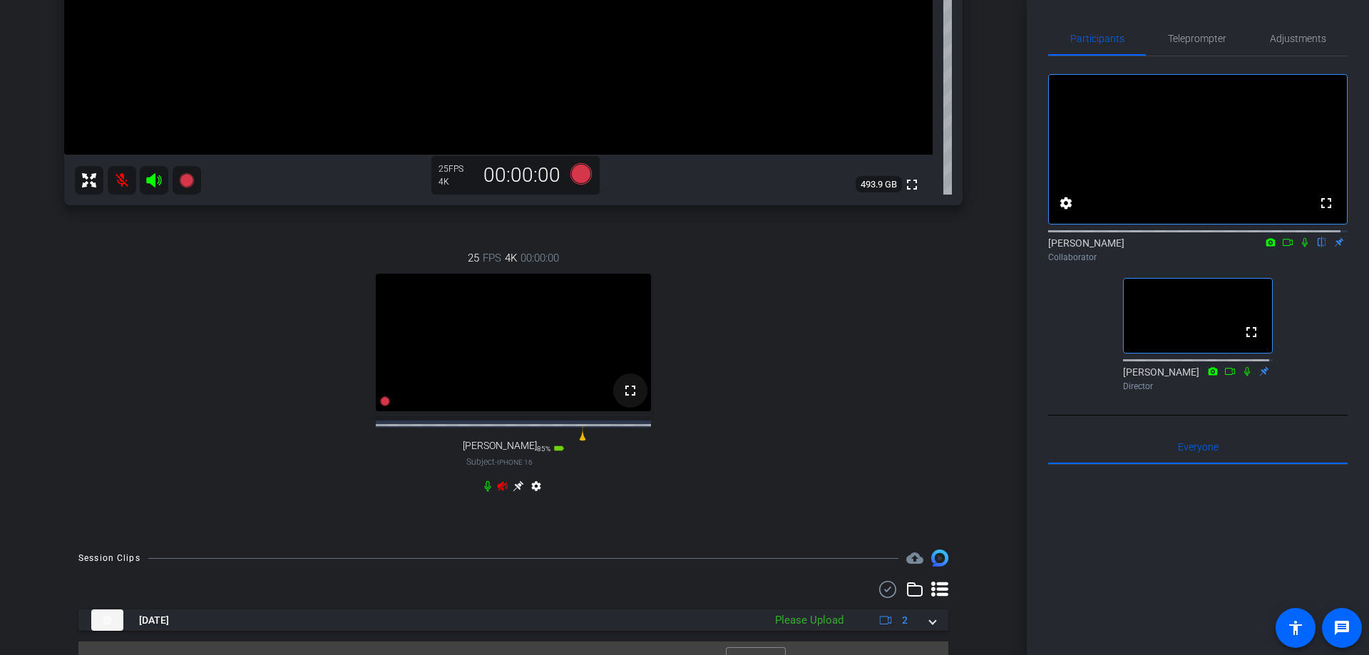
click at [625, 399] on mat-icon "fullscreen" at bounding box center [630, 390] width 17 height 17
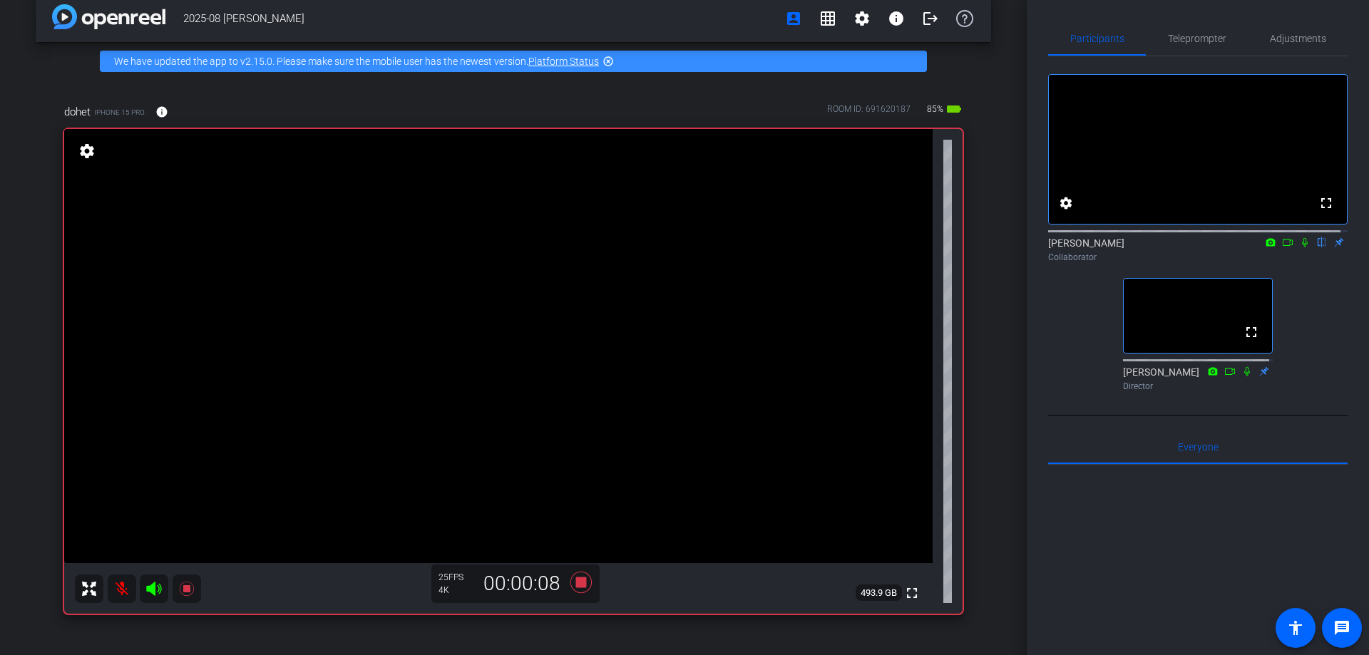
scroll to position [0, 0]
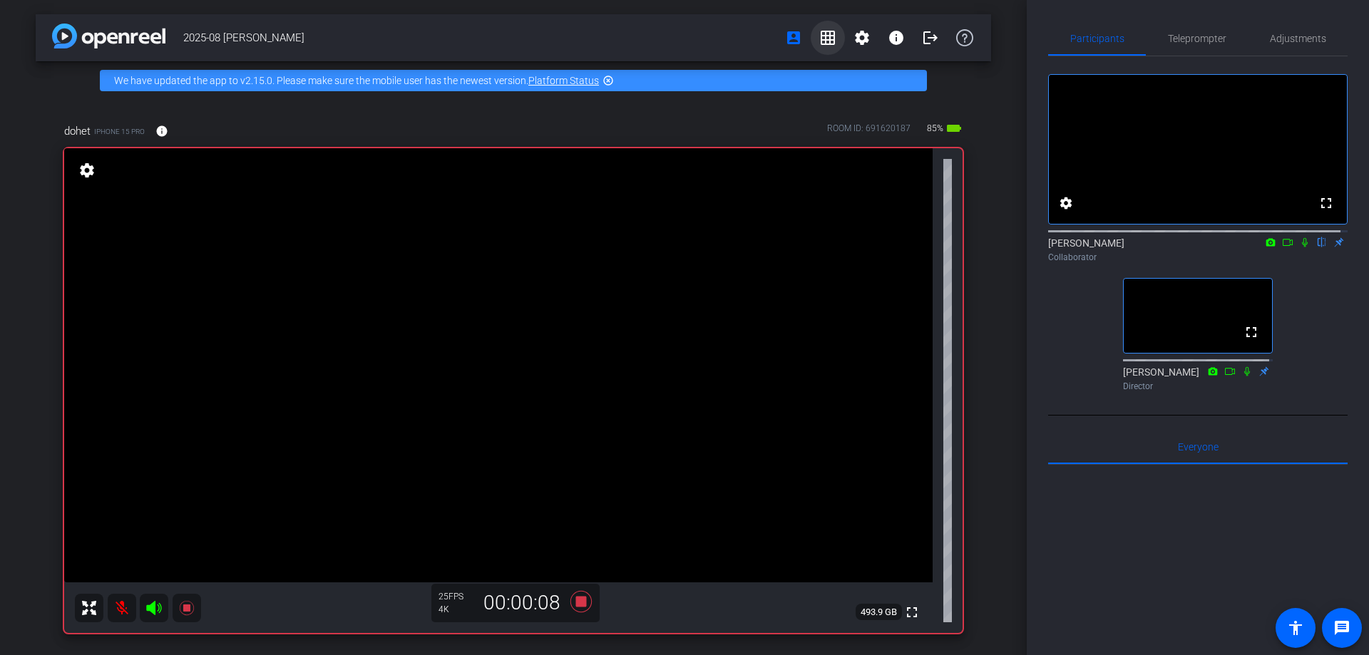
click at [819, 40] on mat-icon "grid_on" at bounding box center [827, 37] width 17 height 17
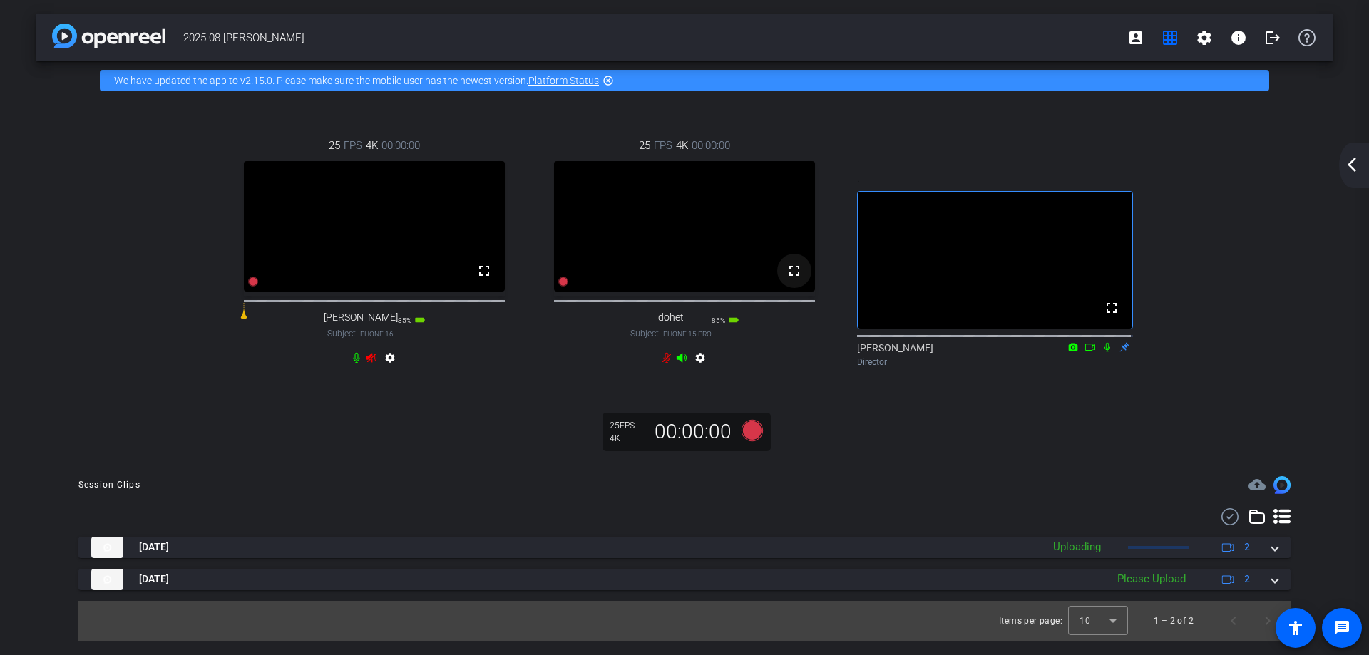
click at [794, 279] on mat-icon "fullscreen" at bounding box center [794, 270] width 17 height 17
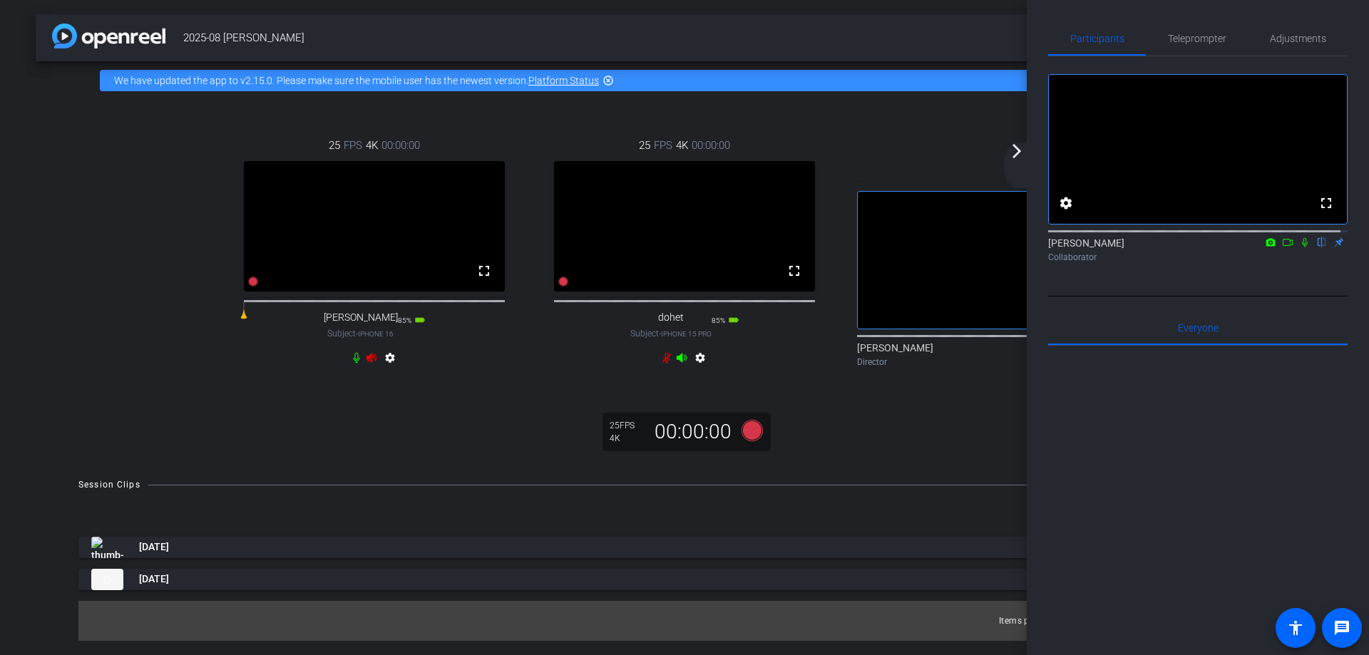
drag, startPoint x: 782, startPoint y: 295, endPoint x: 782, endPoint y: 381, distance: 85.5
click at [786, 279] on mat-icon "fullscreen" at bounding box center [794, 270] width 17 height 17
click at [791, 279] on mat-icon "fullscreen" at bounding box center [794, 270] width 17 height 17
click at [1021, 158] on mat-icon "arrow_forward_ios" at bounding box center [1016, 151] width 17 height 17
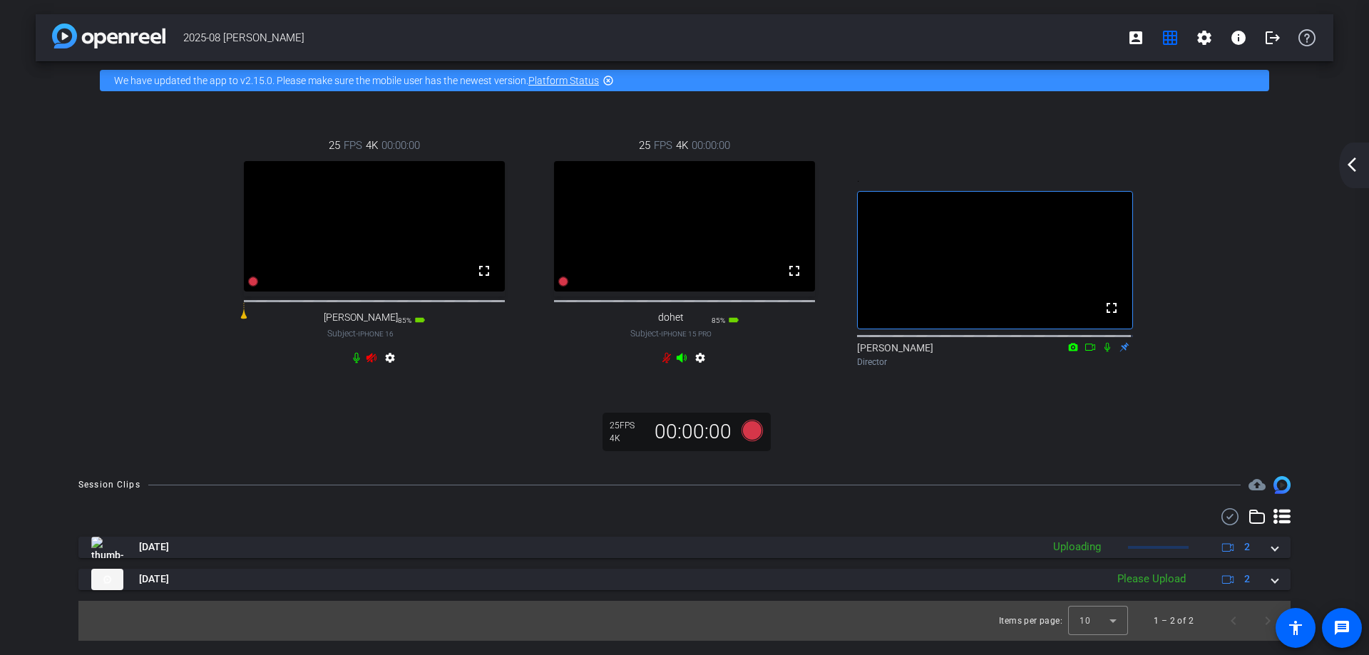
drag, startPoint x: 483, startPoint y: 289, endPoint x: 482, endPoint y: 376, distance: 86.3
click at [482, 279] on mat-icon "fullscreen" at bounding box center [483, 270] width 17 height 17
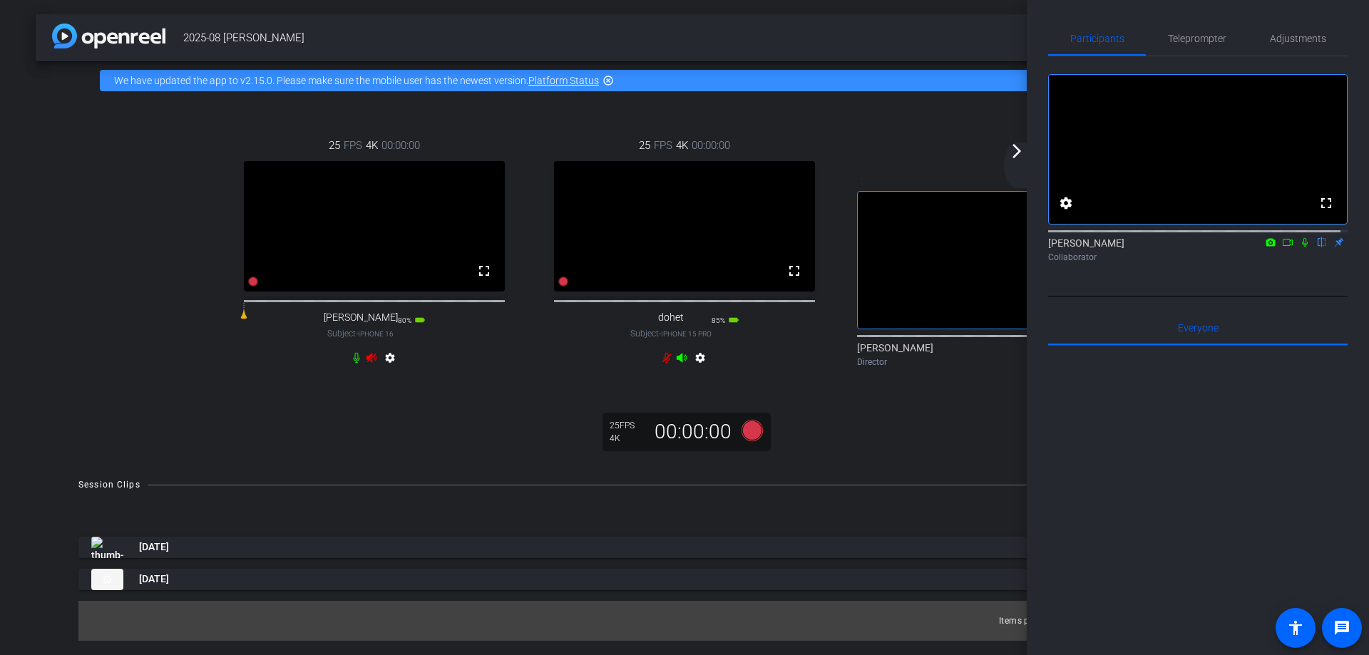
click at [1299, 247] on icon at bounding box center [1304, 242] width 11 height 10
click at [1303, 249] on mat-icon at bounding box center [1304, 242] width 17 height 13
click at [1014, 147] on mat-icon "arrow_forward_ios" at bounding box center [1016, 151] width 17 height 17
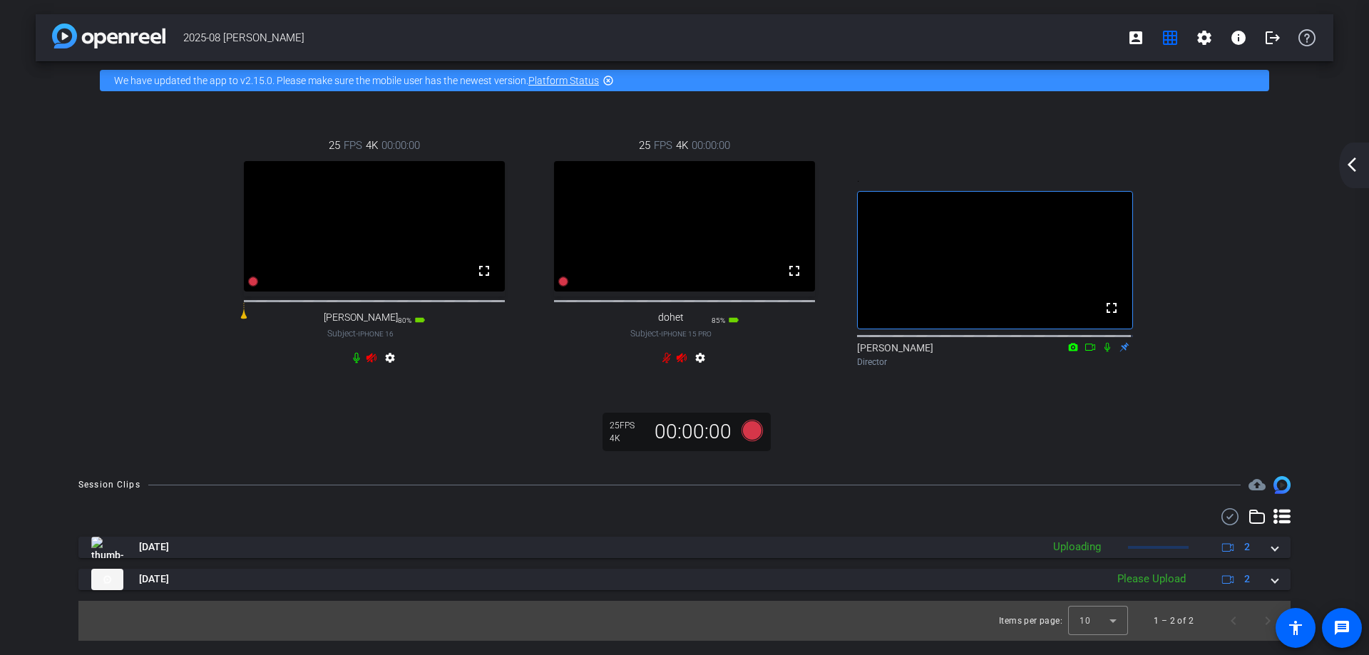
click at [1349, 165] on mat-icon "arrow_back_ios_new" at bounding box center [1351, 164] width 17 height 17
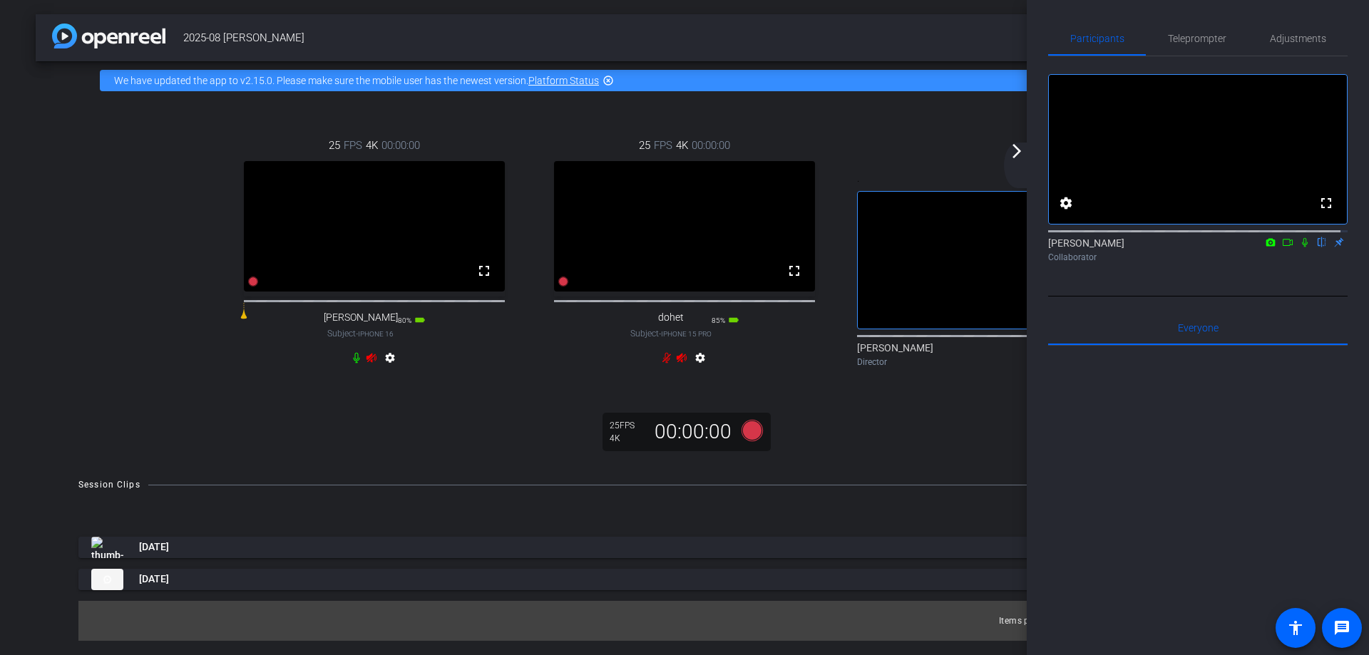
click at [1016, 149] on mat-icon "arrow_forward_ios" at bounding box center [1016, 151] width 17 height 17
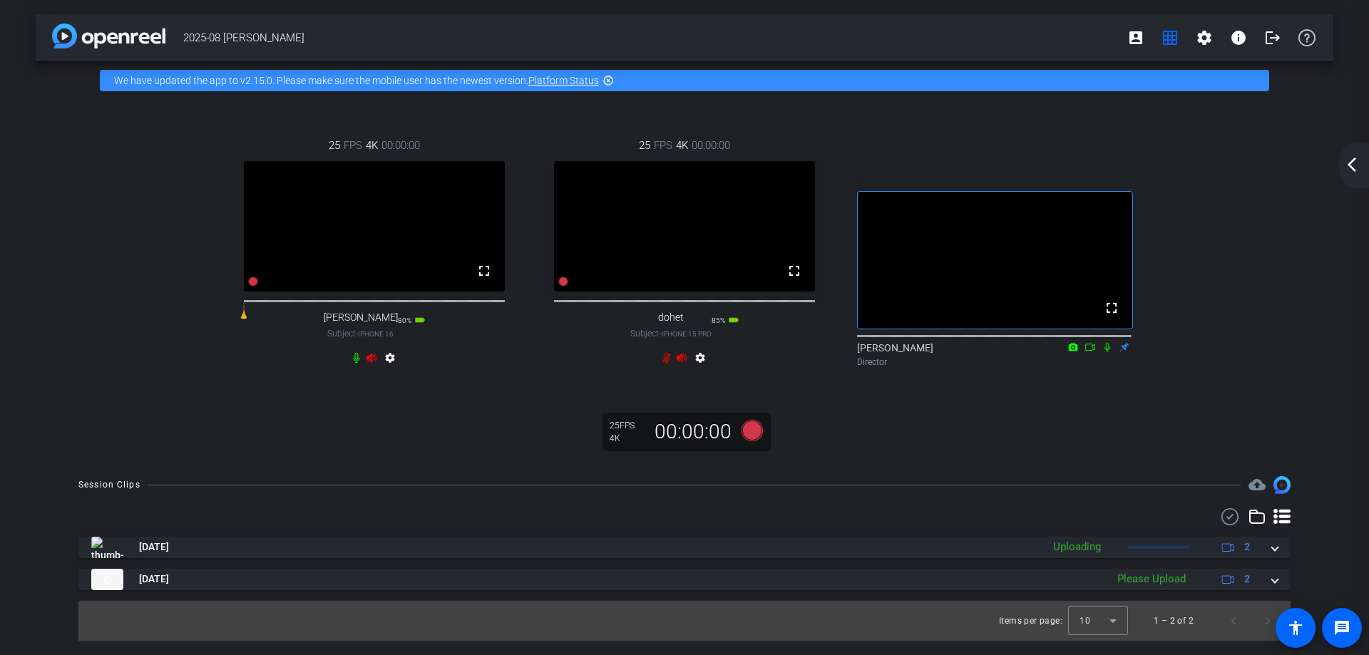
click at [1347, 167] on mat-icon "arrow_back_ios_new" at bounding box center [1351, 164] width 17 height 17
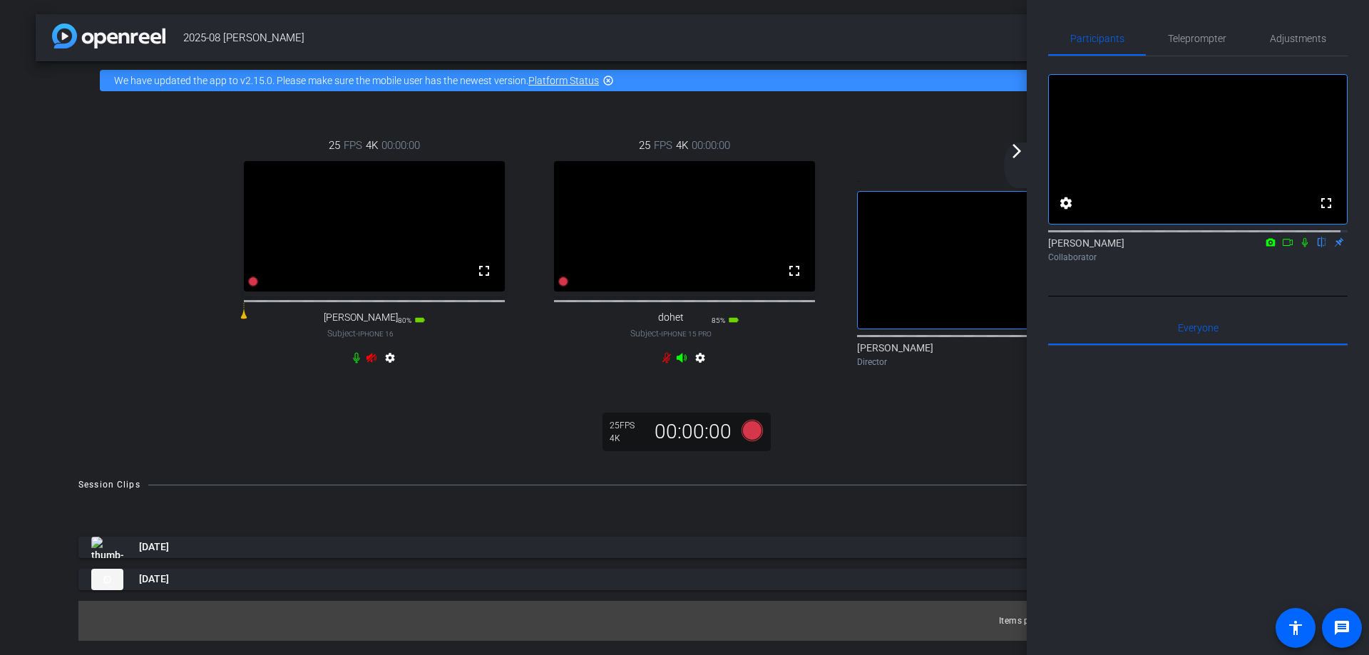
click at [1009, 156] on mat-icon "arrow_forward_ios" at bounding box center [1016, 151] width 17 height 17
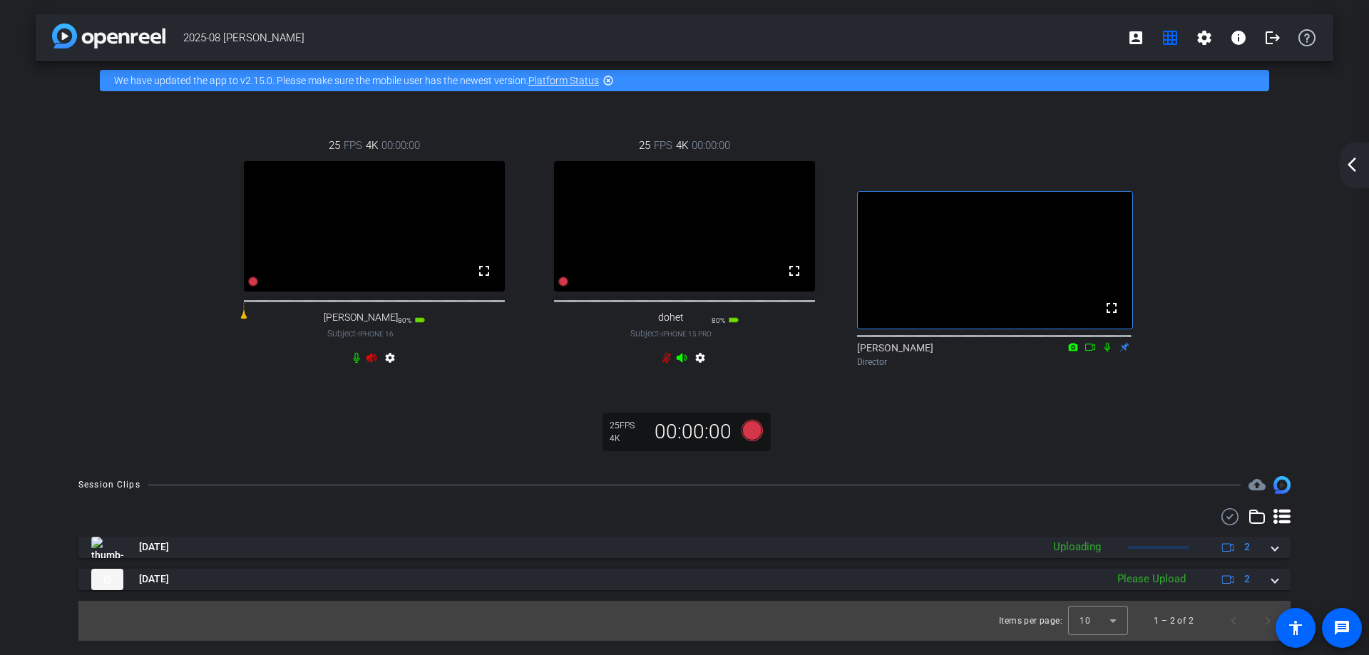
drag, startPoint x: 489, startPoint y: 284, endPoint x: 488, endPoint y: 371, distance: 86.3
click at [488, 279] on mat-icon "fullscreen" at bounding box center [483, 270] width 17 height 17
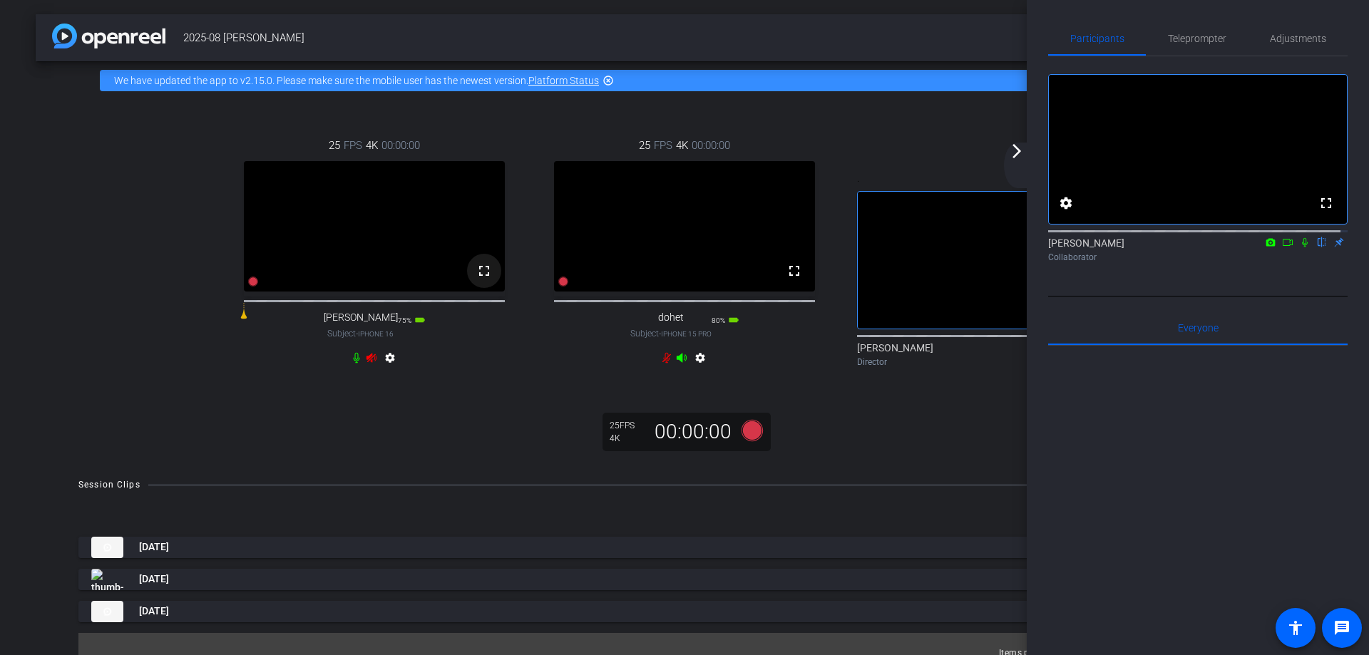
drag, startPoint x: 490, startPoint y: 292, endPoint x: 488, endPoint y: 378, distance: 86.3
click at [488, 279] on mat-icon "fullscreen" at bounding box center [483, 270] width 17 height 17
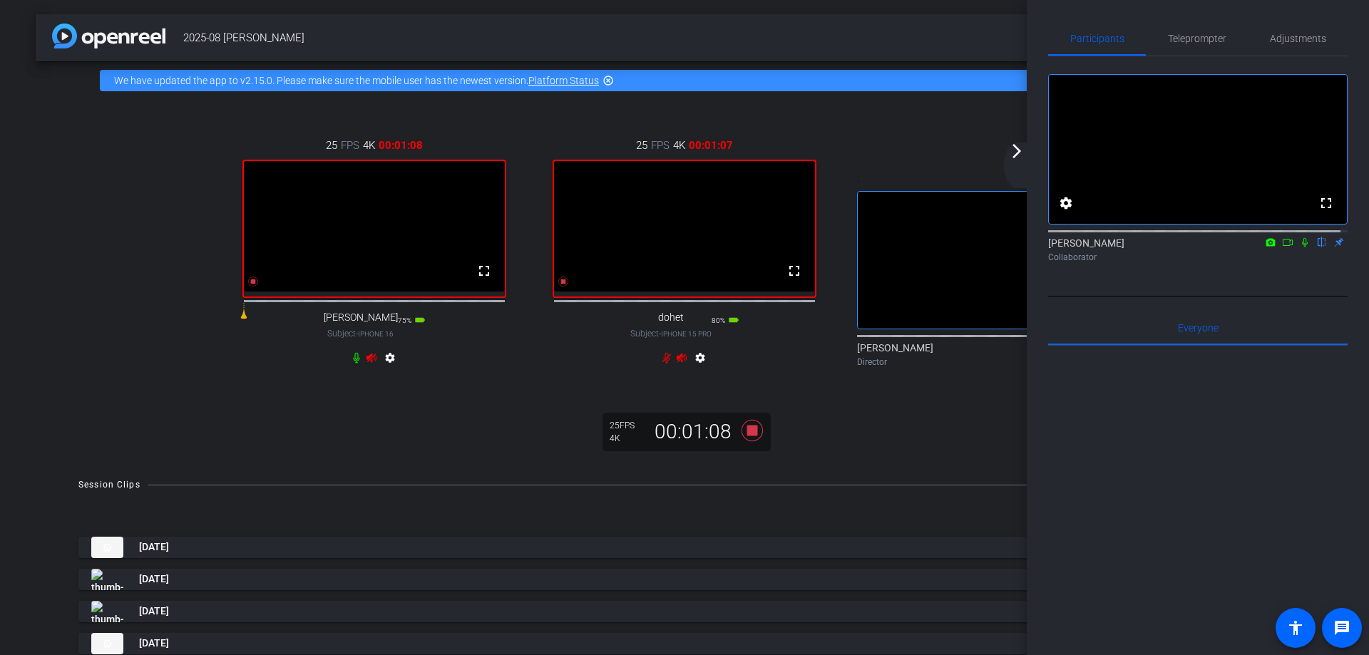
drag, startPoint x: 483, startPoint y: 292, endPoint x: 483, endPoint y: 378, distance: 86.2
click at [483, 279] on mat-icon "fullscreen" at bounding box center [483, 270] width 17 height 17
drag, startPoint x: 795, startPoint y: 289, endPoint x: 795, endPoint y: 375, distance: 86.2
click at [795, 279] on mat-icon "fullscreen" at bounding box center [794, 270] width 17 height 17
click at [368, 363] on icon at bounding box center [371, 358] width 10 height 9
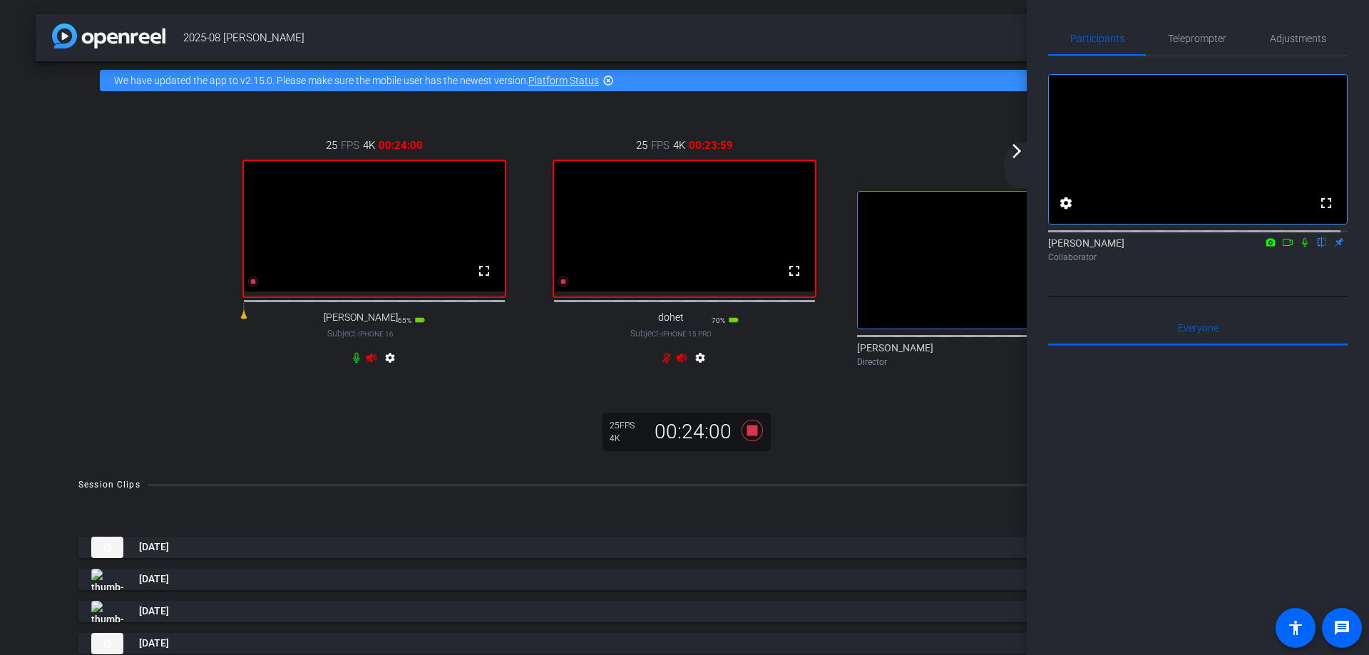
drag, startPoint x: 1280, startPoint y: 397, endPoint x: 1411, endPoint y: 475, distance: 151.8
click at [1368, 475] on html "Accessibility Screen-Reader Guide, Feedback, and Issue Reporting | New window m…" at bounding box center [684, 327] width 1369 height 655
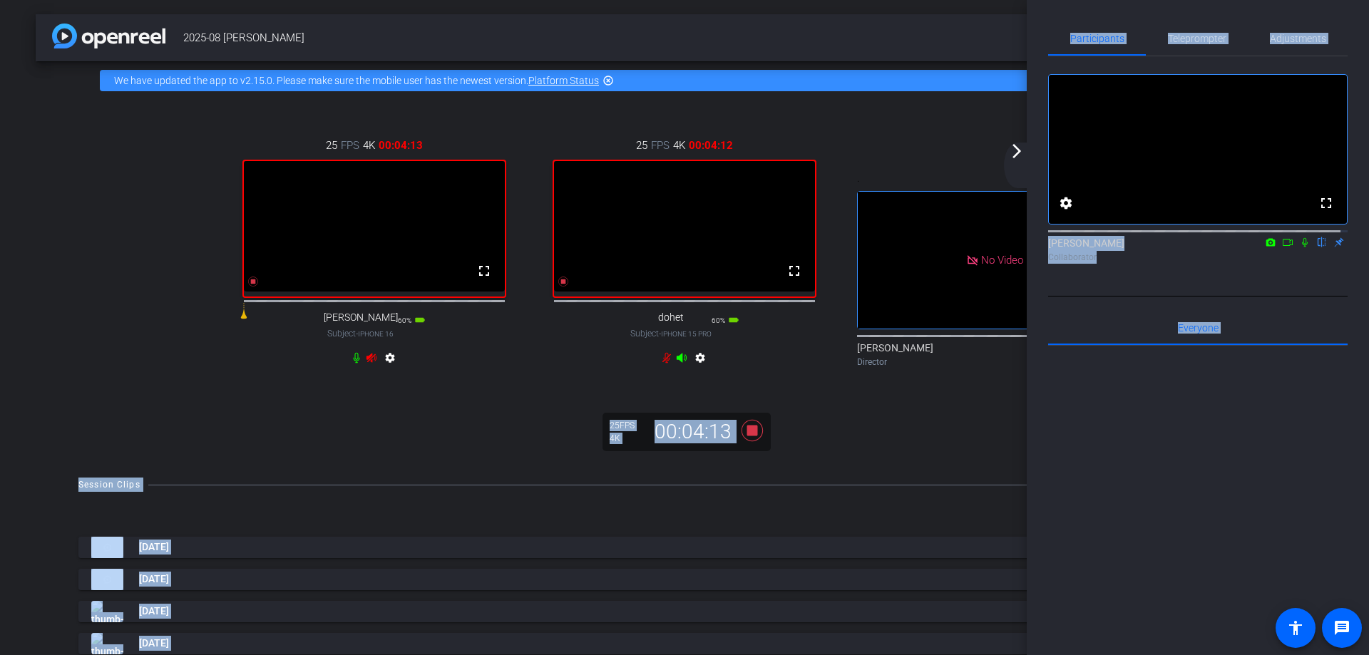
click at [679, 363] on icon at bounding box center [681, 358] width 10 height 9
click at [882, 423] on div "25 FPS 4K 00:04:14 fullscreen [PERSON_NAME] Subject - iPhone 16 60% battery_std…" at bounding box center [684, 281] width 1297 height 362
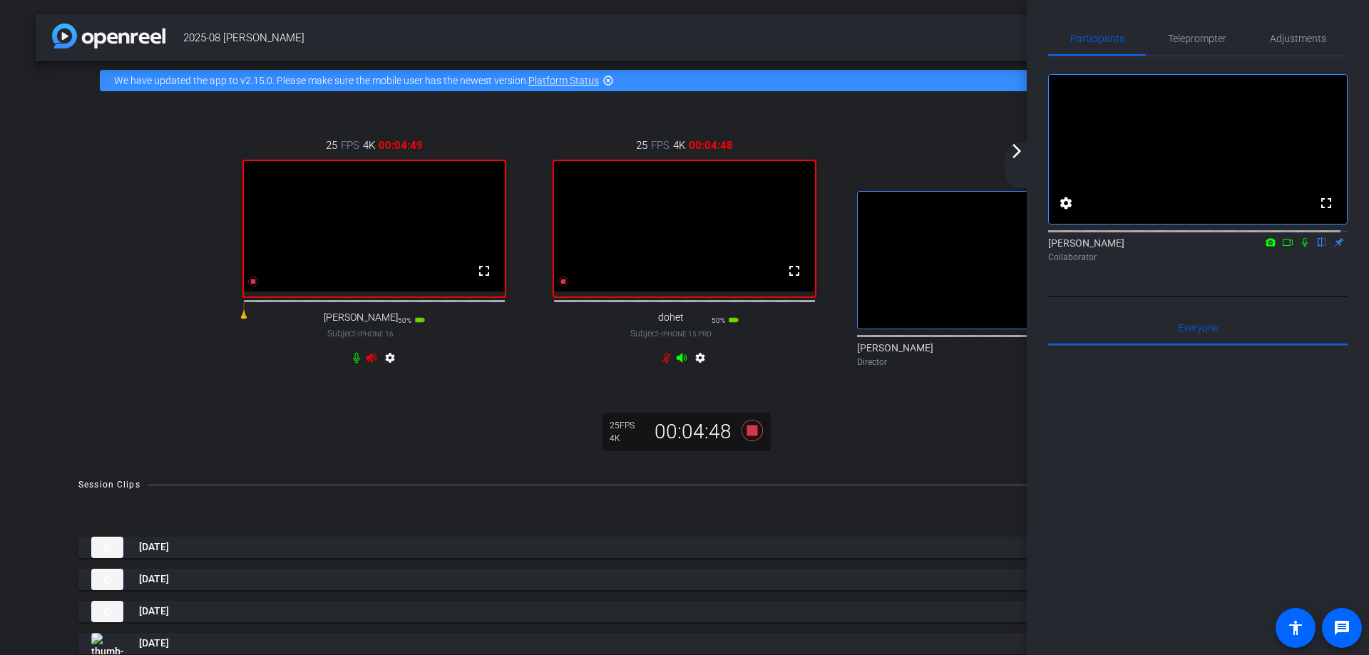
click at [679, 363] on icon at bounding box center [681, 358] width 10 height 9
click at [376, 363] on icon at bounding box center [371, 358] width 10 height 9
click at [677, 363] on icon at bounding box center [681, 358] width 10 height 9
click at [678, 364] on icon at bounding box center [681, 357] width 11 height 11
click at [680, 364] on icon at bounding box center [681, 357] width 11 height 11
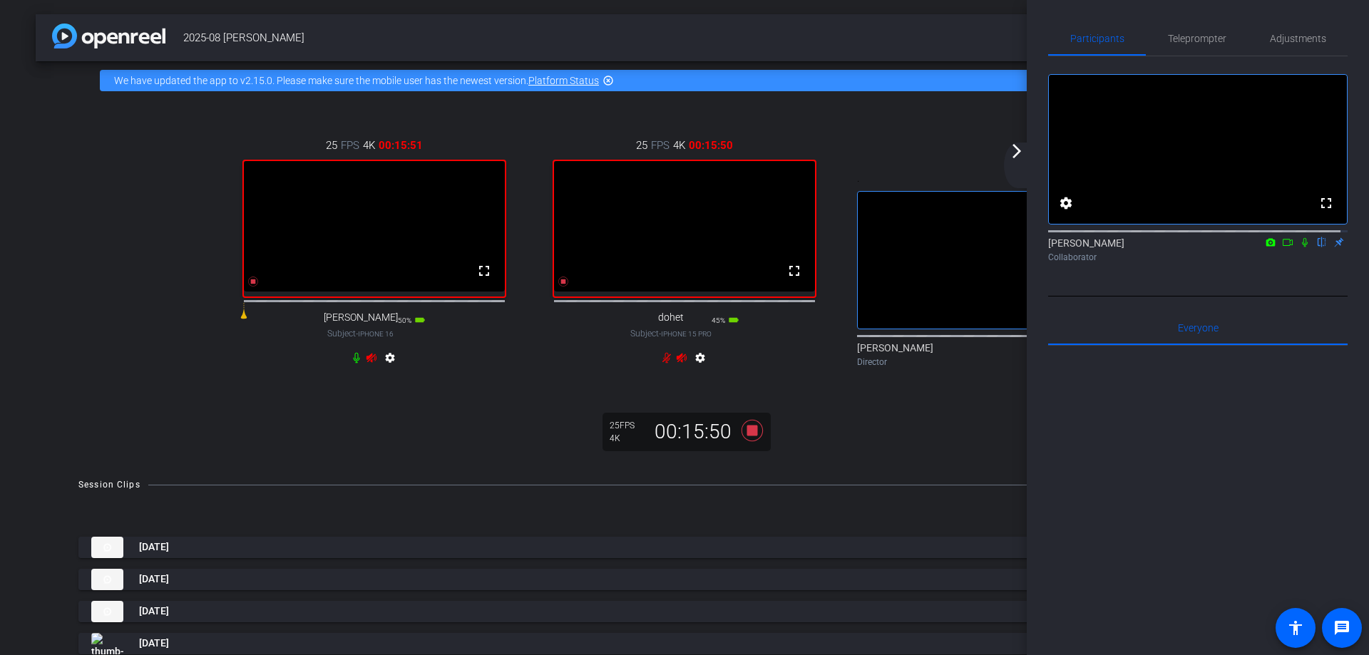
click at [682, 369] on div "settings" at bounding box center [685, 360] width 48 height 17
click at [676, 364] on icon at bounding box center [681, 357] width 11 height 11
click at [679, 363] on icon at bounding box center [681, 358] width 10 height 9
click at [376, 363] on icon at bounding box center [371, 358] width 10 height 9
click at [678, 363] on icon at bounding box center [681, 358] width 10 height 9
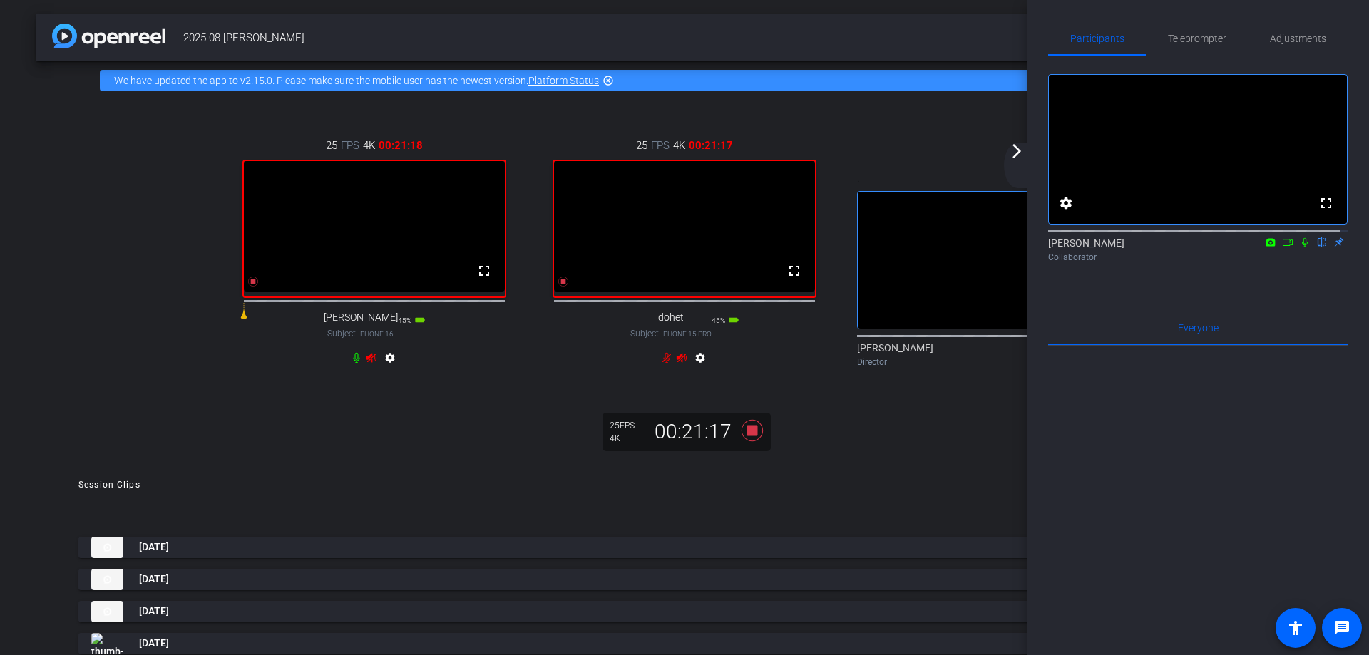
click at [376, 363] on icon at bounding box center [371, 358] width 10 height 9
click at [680, 364] on icon at bounding box center [681, 357] width 11 height 11
click at [376, 363] on icon at bounding box center [371, 358] width 10 height 9
click at [676, 363] on icon at bounding box center [681, 358] width 10 height 9
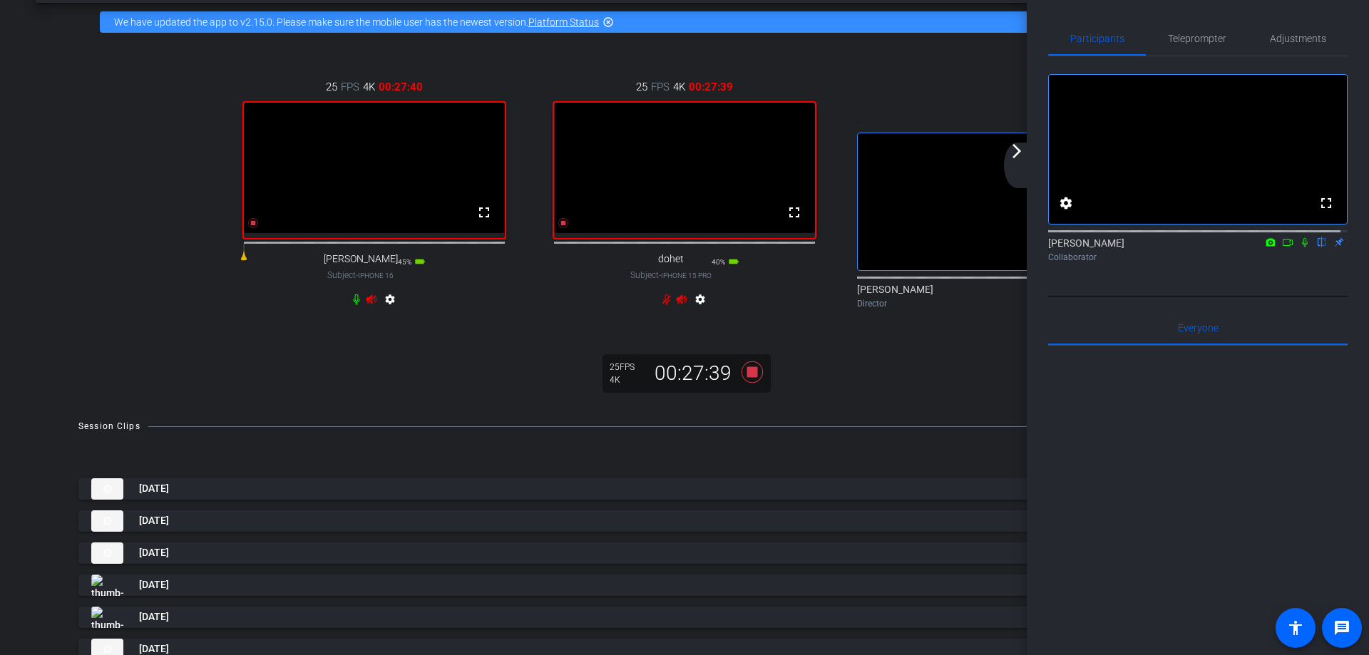
scroll to position [130, 0]
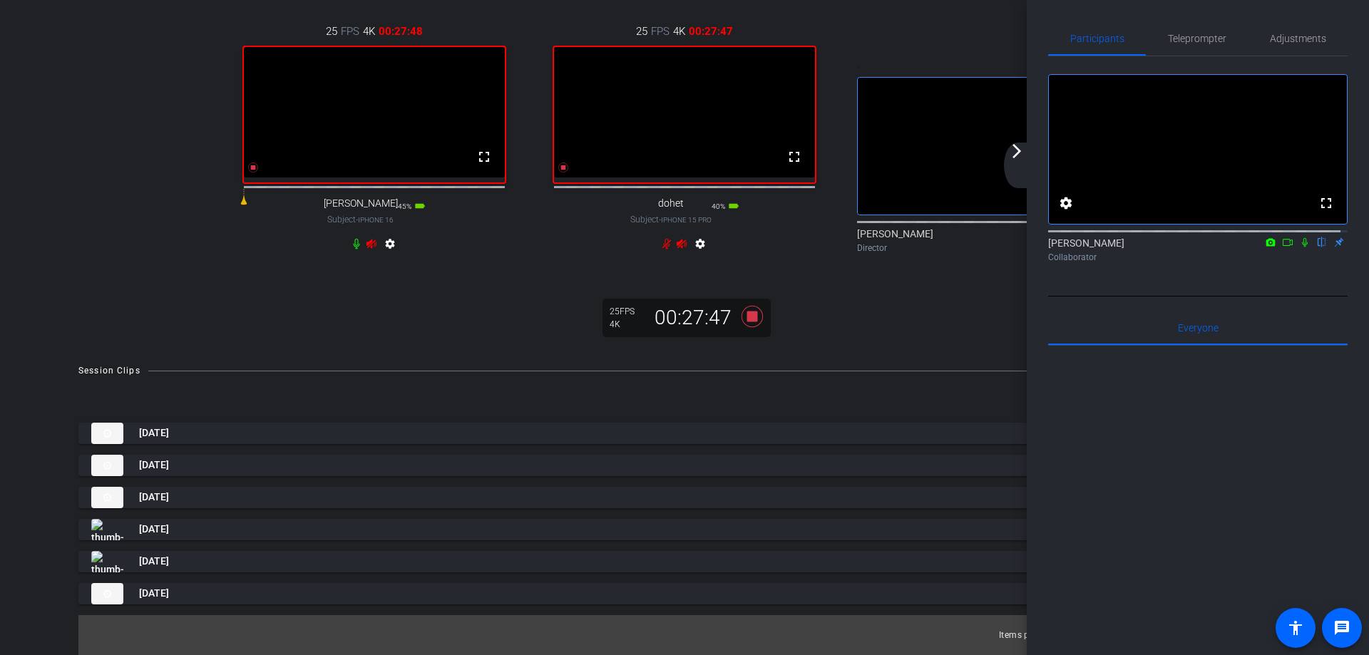
click at [1016, 148] on mat-icon "arrow_forward_ios" at bounding box center [1016, 151] width 17 height 17
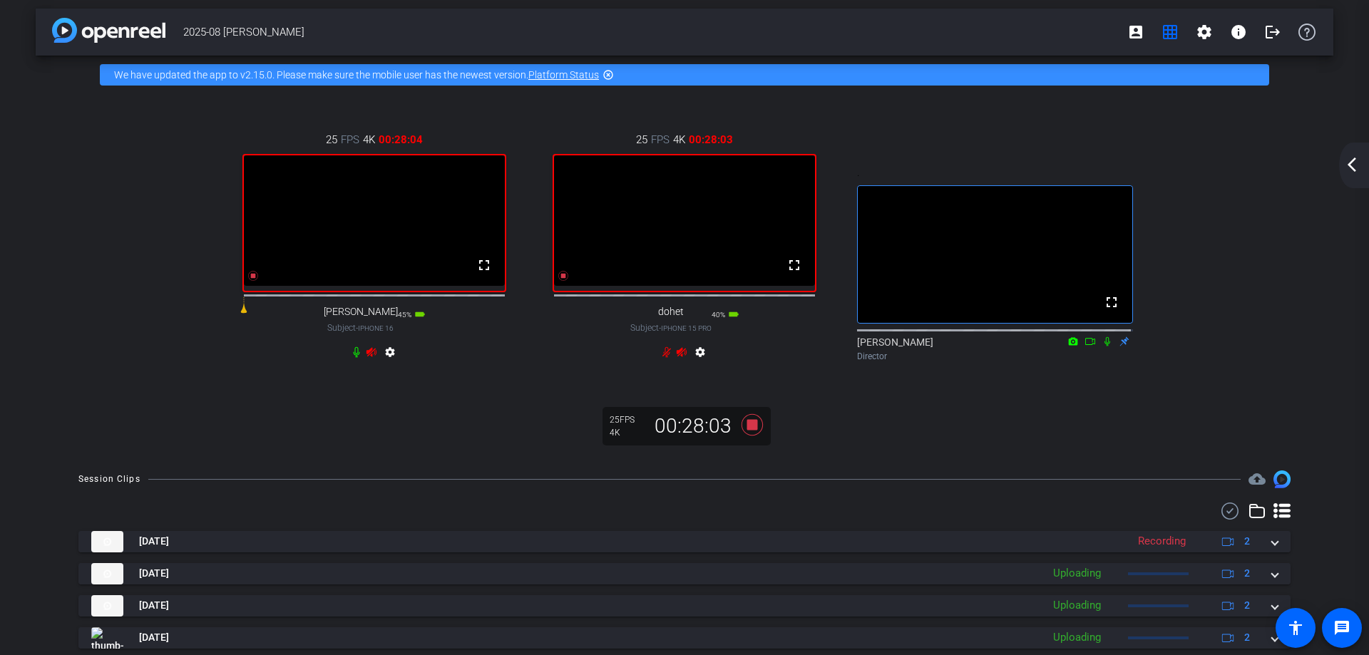
scroll to position [0, 0]
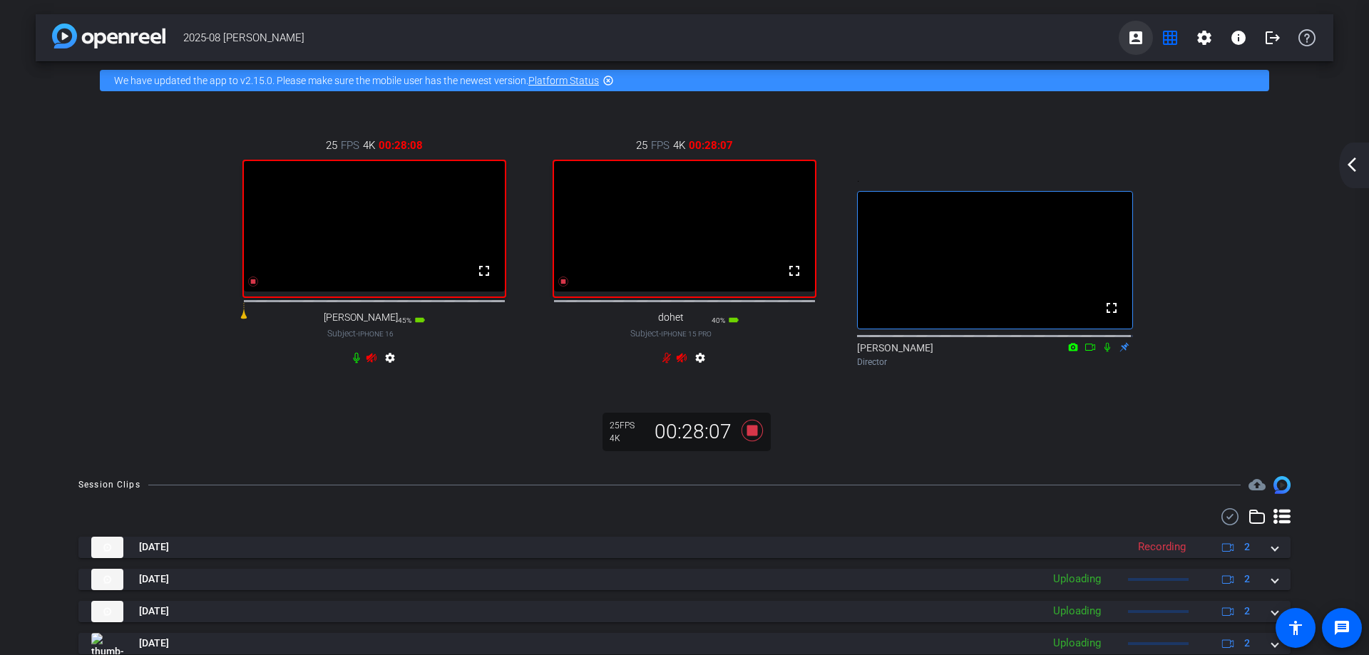
click at [1127, 41] on mat-icon "account_box" at bounding box center [1135, 37] width 17 height 17
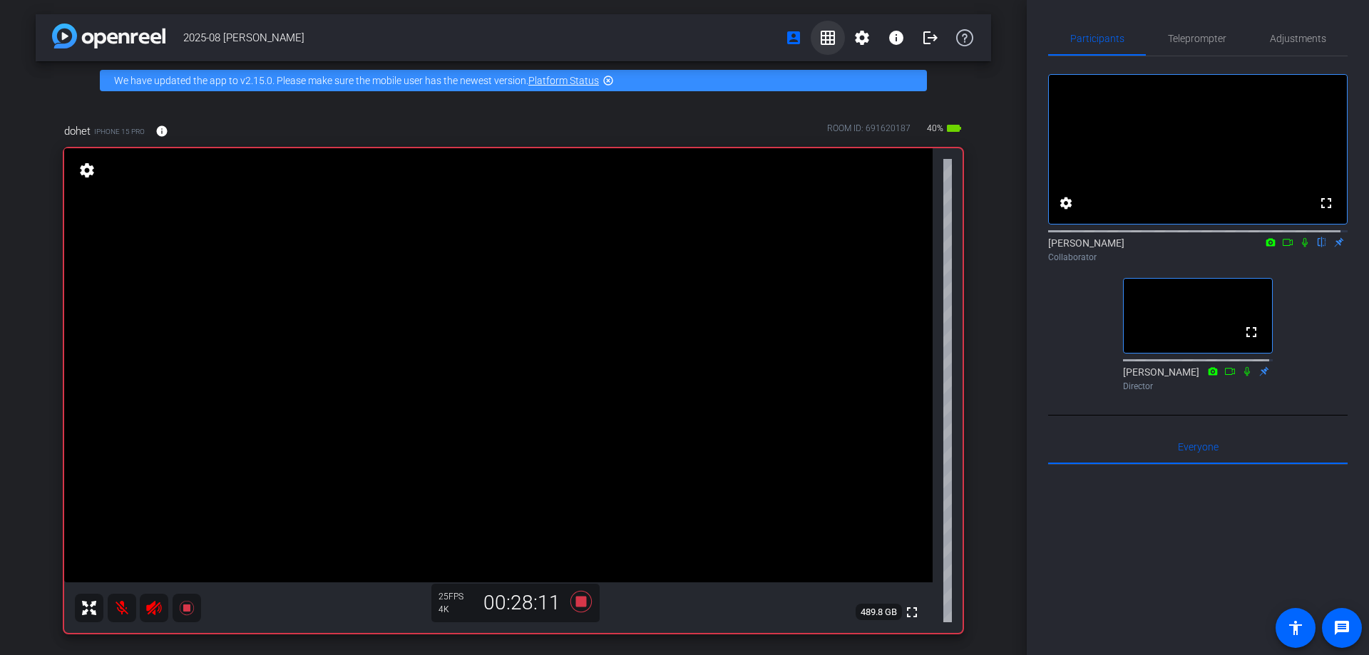
click at [819, 35] on mat-icon "grid_on" at bounding box center [827, 37] width 17 height 17
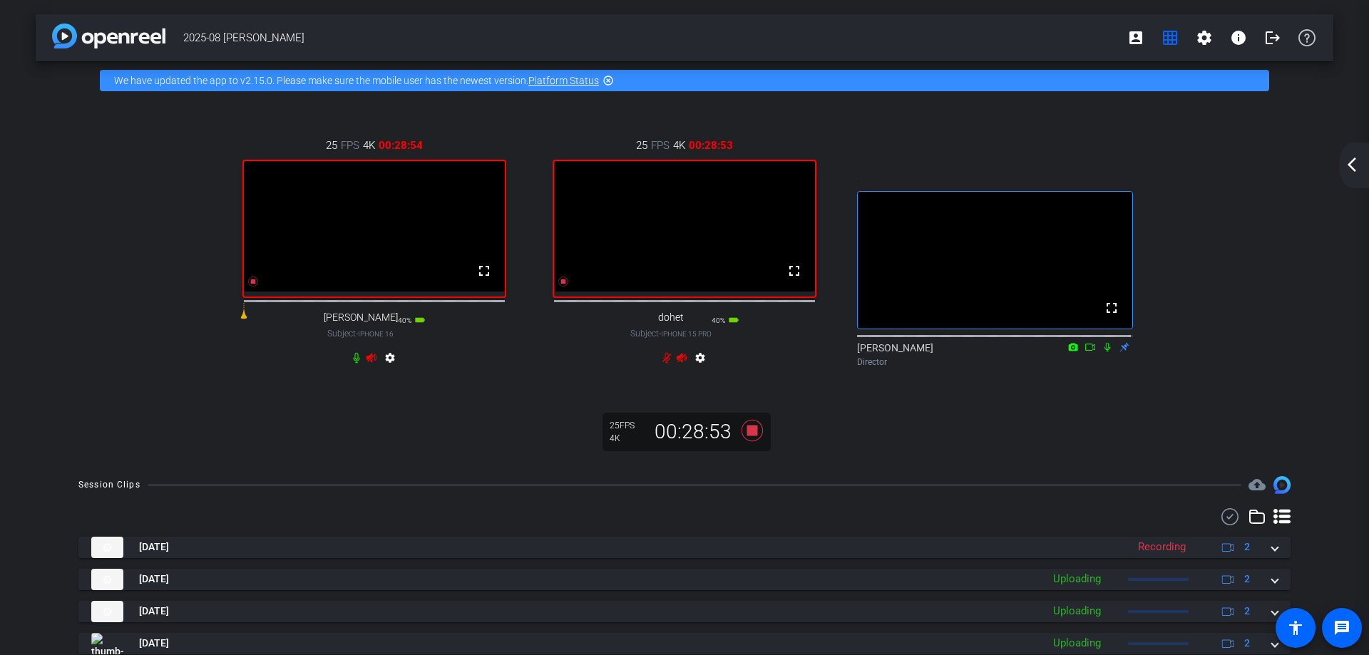
click at [680, 364] on icon at bounding box center [681, 357] width 11 height 11
click at [1128, 29] on mat-icon "account_box" at bounding box center [1135, 37] width 17 height 17
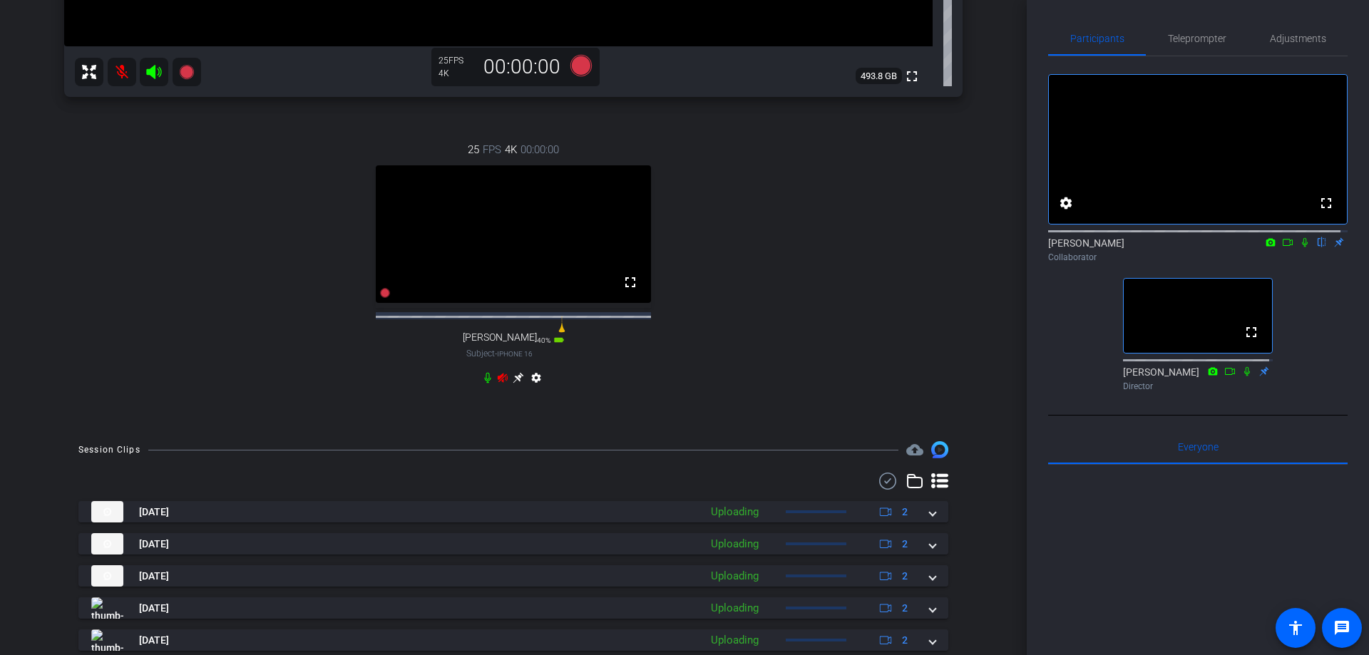
scroll to position [627, 0]
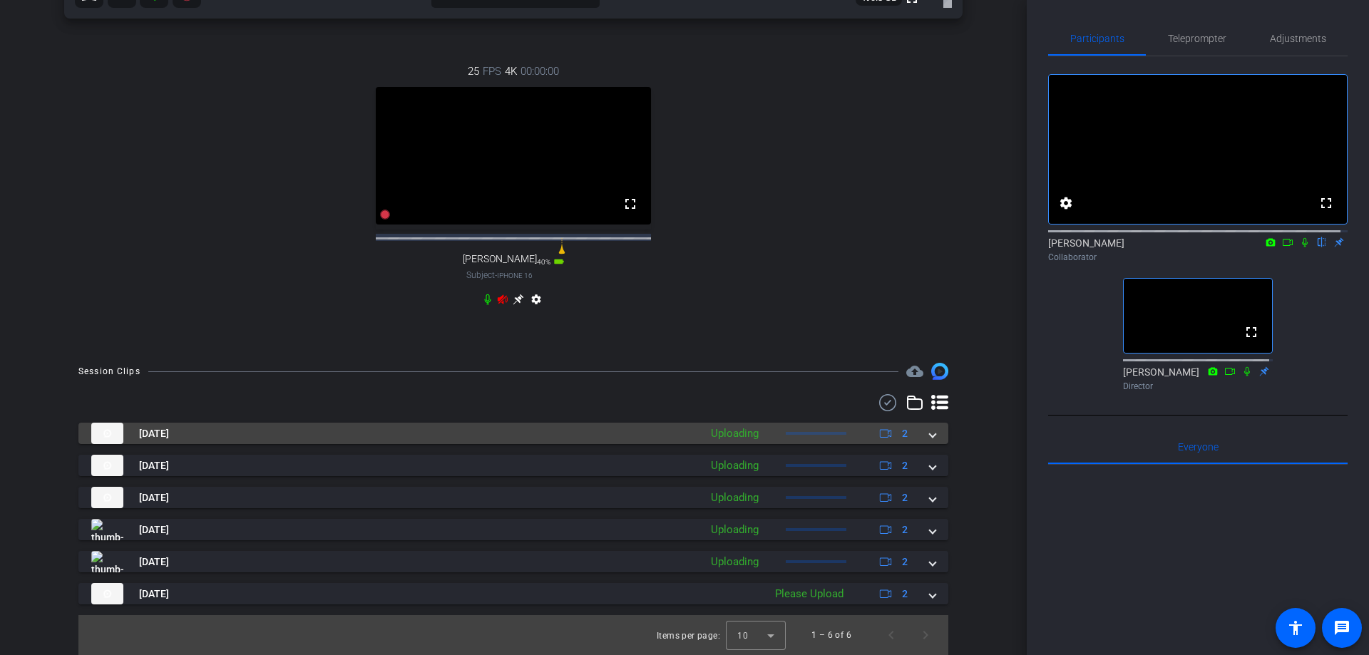
click at [929, 436] on mat-expansion-panel-header "[DATE] Uploading 2" at bounding box center [513, 433] width 870 height 21
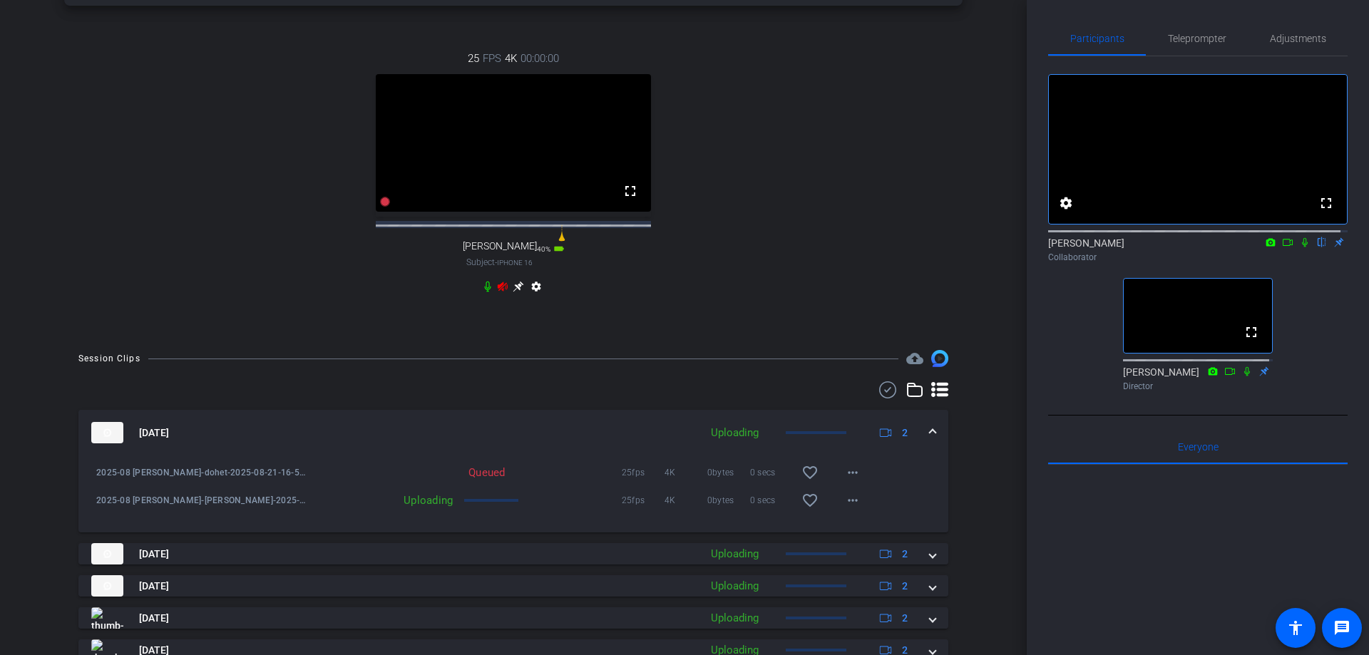
click at [929, 446] on mat-expansion-panel-header "[DATE] Uploading 2" at bounding box center [513, 433] width 870 height 46
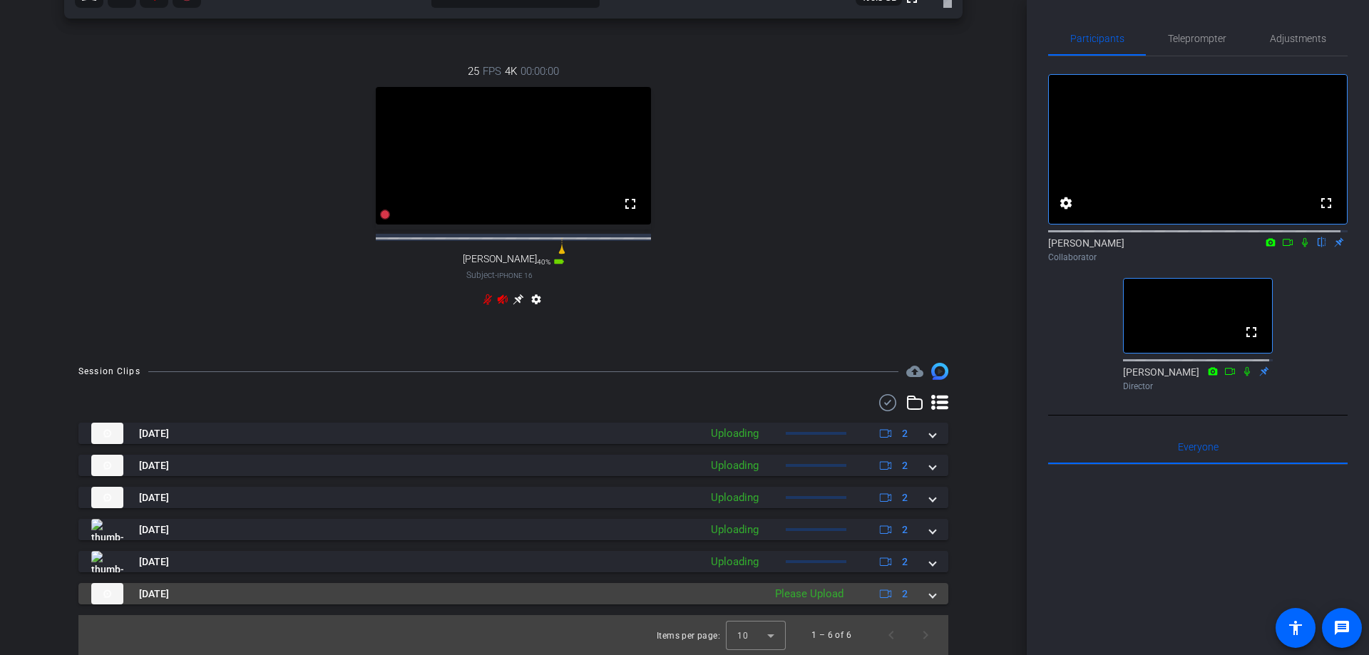
click at [929, 593] on span at bounding box center [932, 594] width 6 height 15
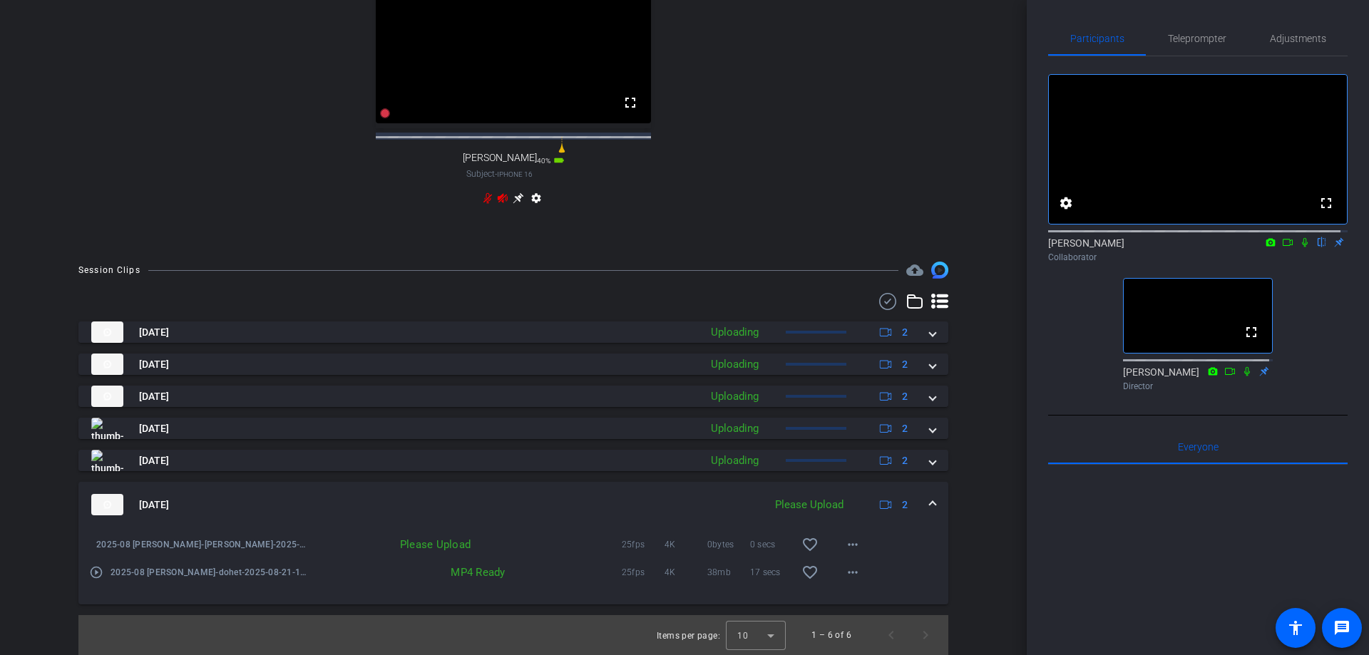
scroll to position [728, 0]
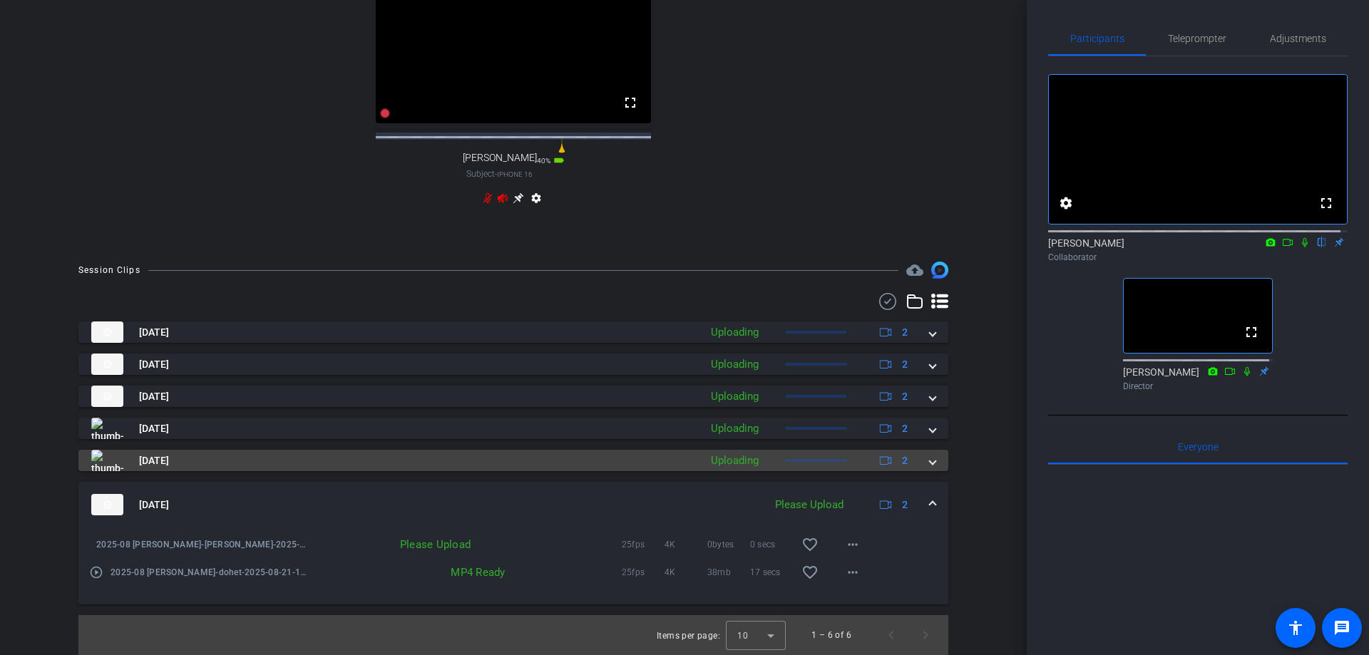
click at [929, 461] on span at bounding box center [932, 460] width 6 height 15
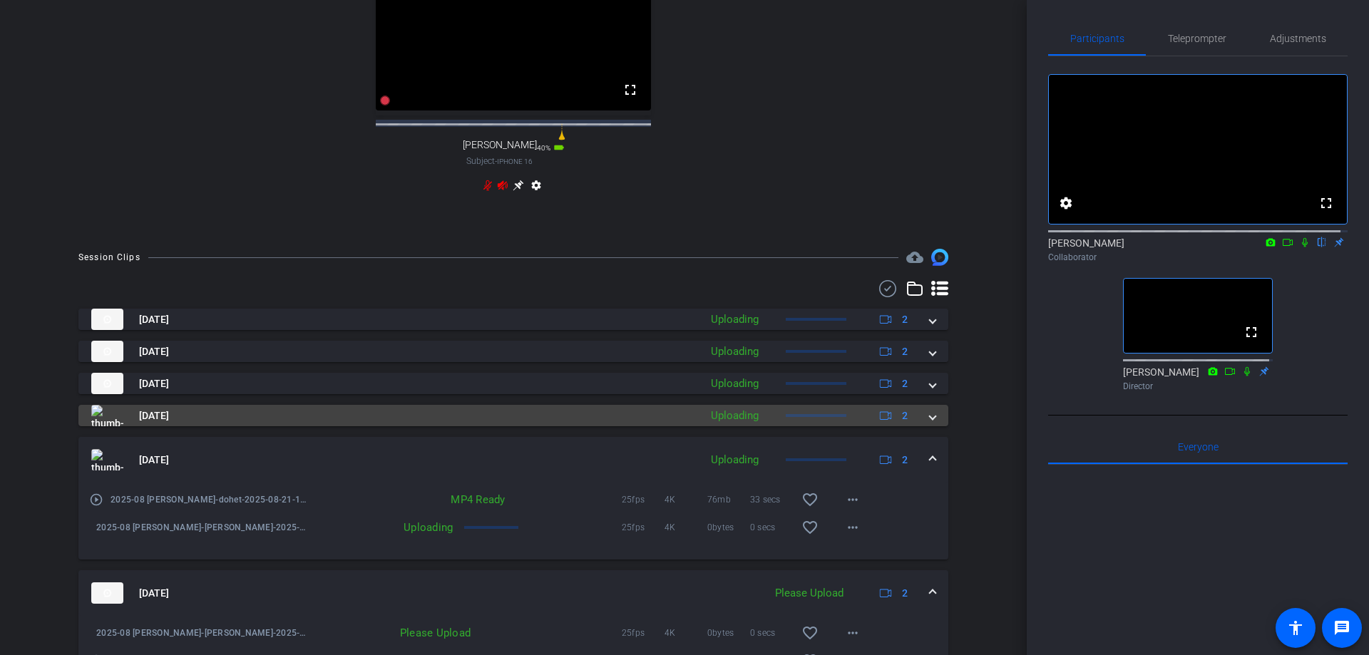
click at [929, 423] on span at bounding box center [932, 415] width 6 height 15
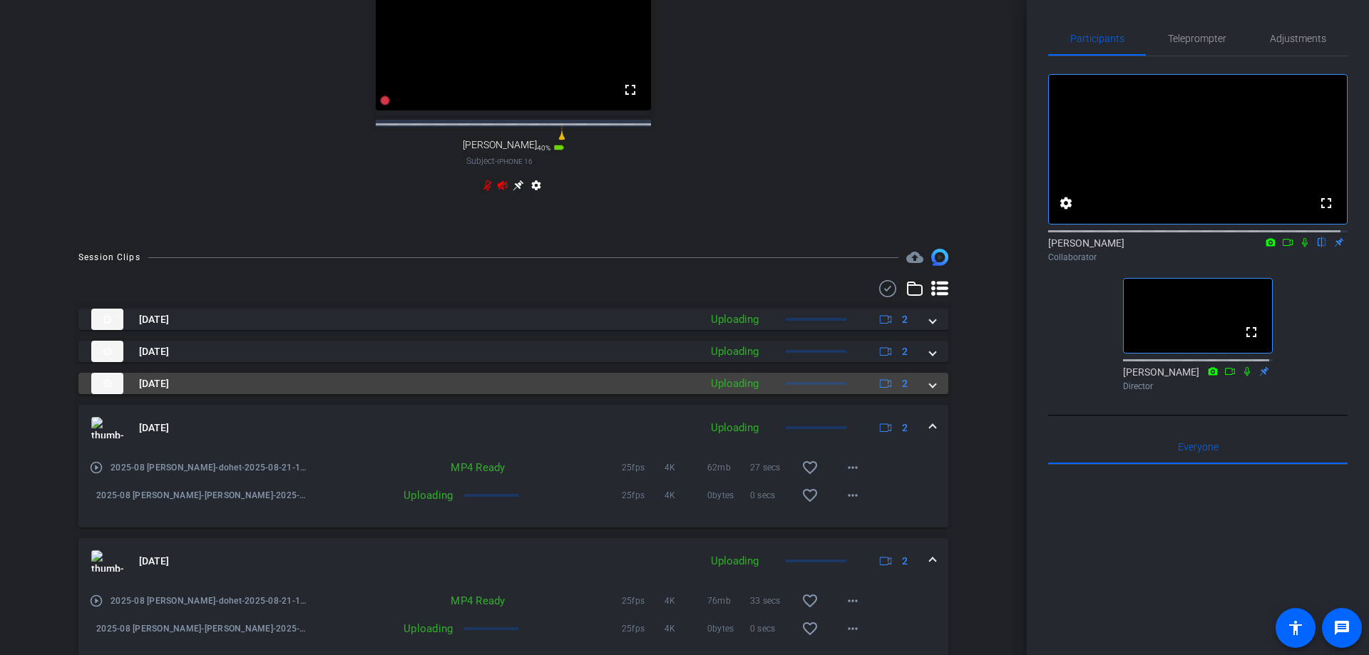
click at [929, 391] on span at bounding box center [932, 383] width 6 height 15
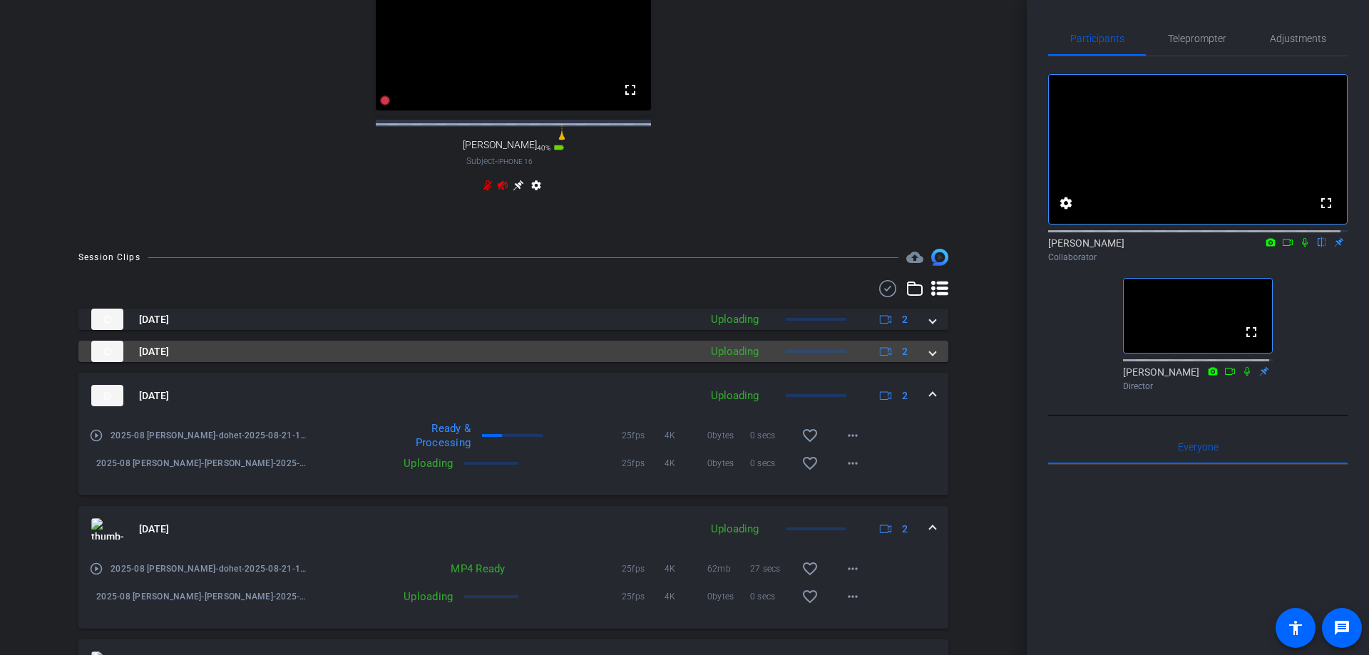
click at [929, 359] on span at bounding box center [932, 351] width 6 height 15
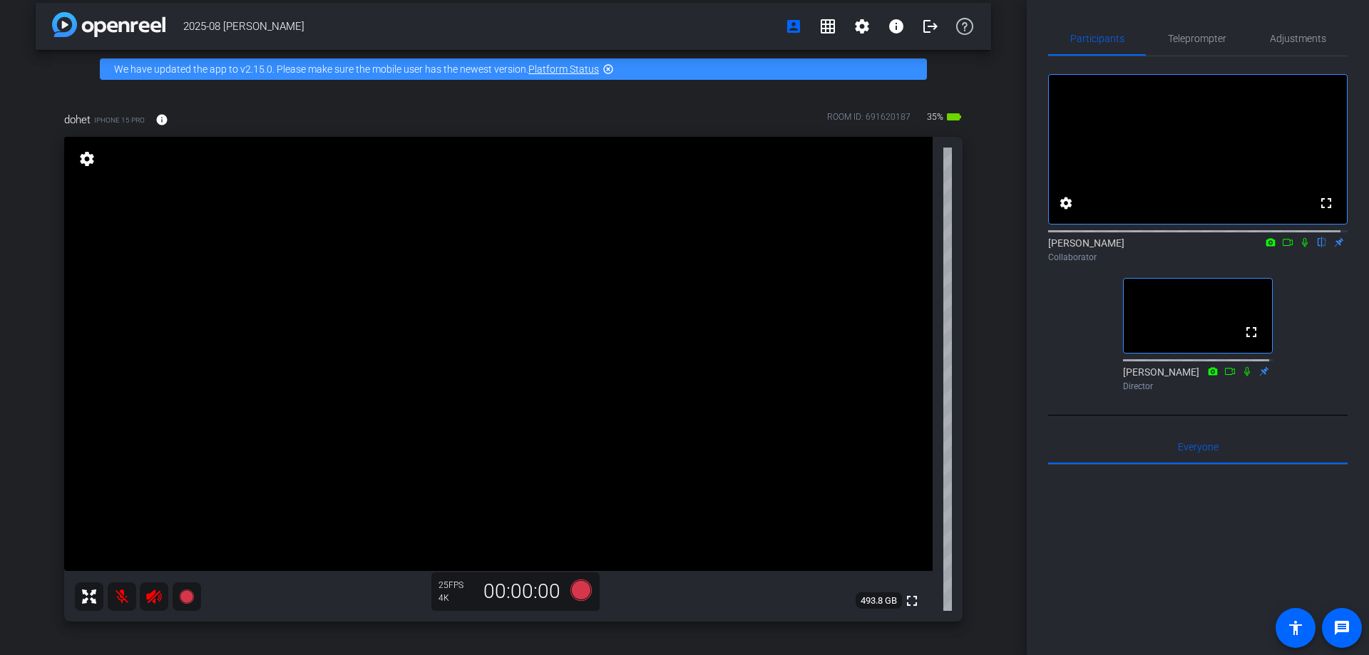
scroll to position [0, 0]
